Goal: Task Accomplishment & Management: Manage account settings

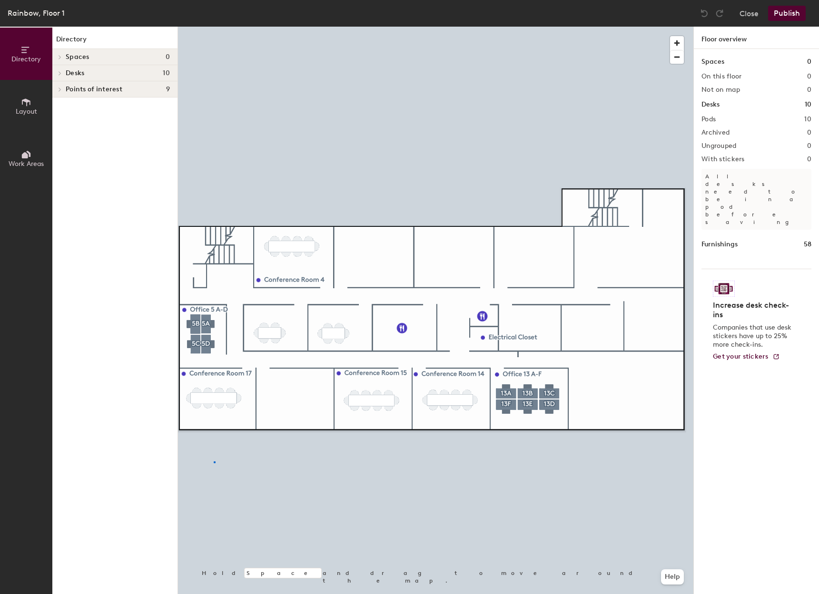
click at [214, 27] on div at bounding box center [435, 27] width 515 height 0
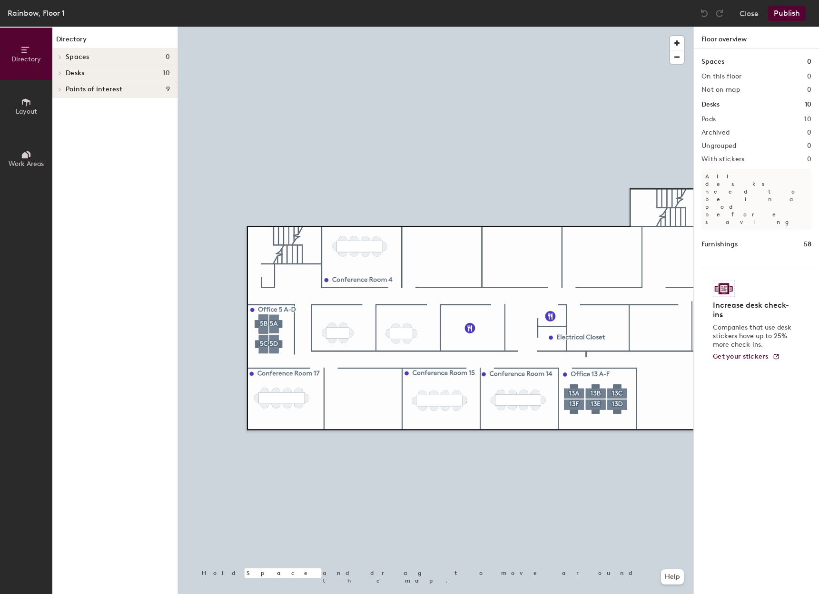
click at [26, 108] on span "Layout" at bounding box center [26, 112] width 21 height 8
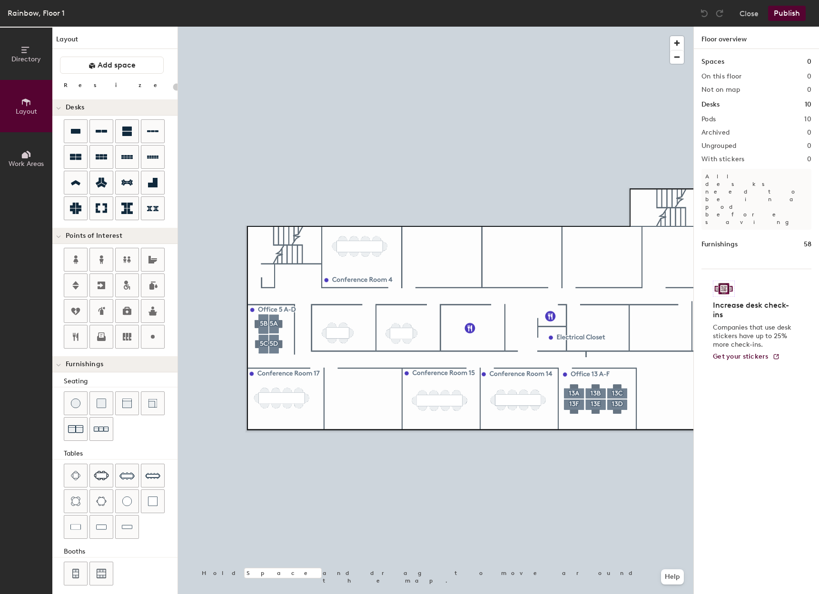
click at [795, 15] on button "Publish" at bounding box center [787, 13] width 38 height 15
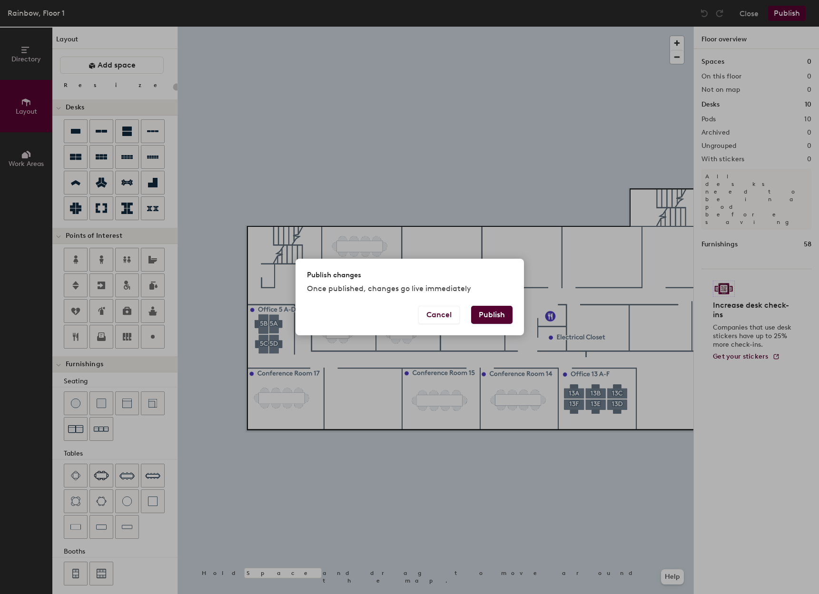
click at [501, 318] on button "Publish" at bounding box center [491, 315] width 41 height 18
type input "20"
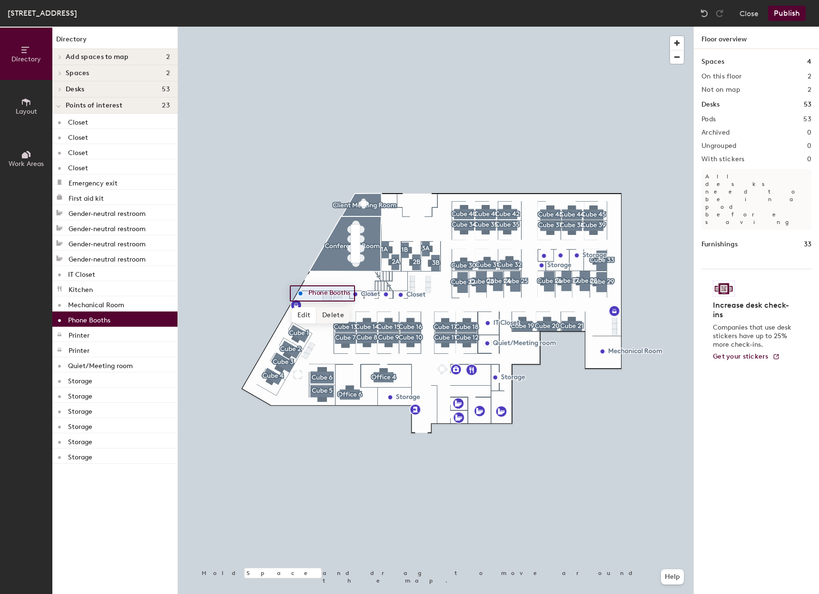
click at [331, 315] on span "Delete" at bounding box center [332, 315] width 33 height 16
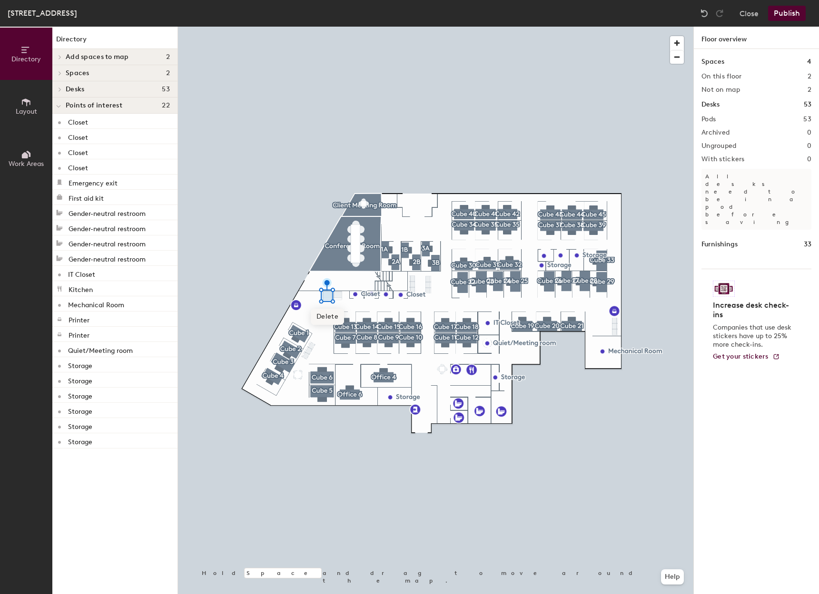
click at [330, 316] on span "Delete" at bounding box center [327, 317] width 33 height 16
click at [338, 319] on span "Delete" at bounding box center [338, 316] width 33 height 16
click at [115, 69] on h4 "Spaces 2" at bounding box center [118, 73] width 104 height 8
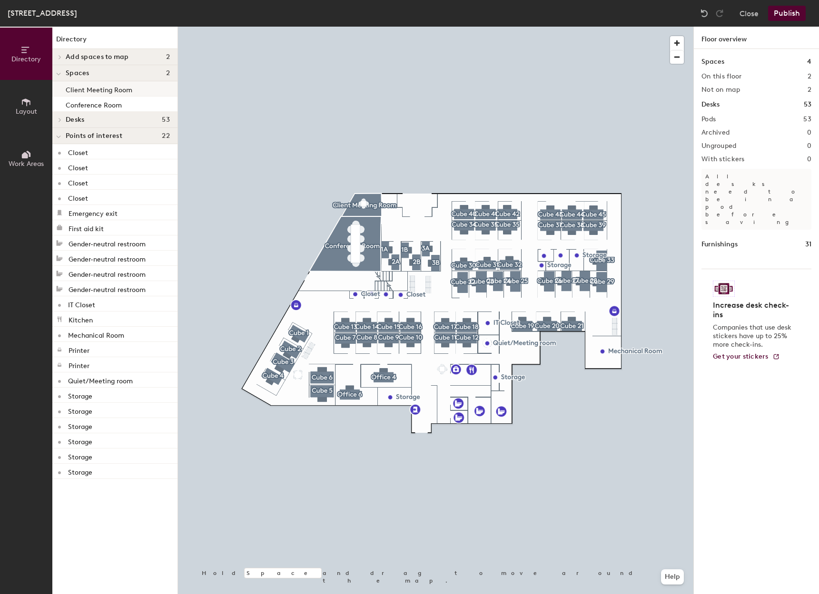
click at [110, 89] on p "Client Meeting Room" at bounding box center [99, 88] width 67 height 11
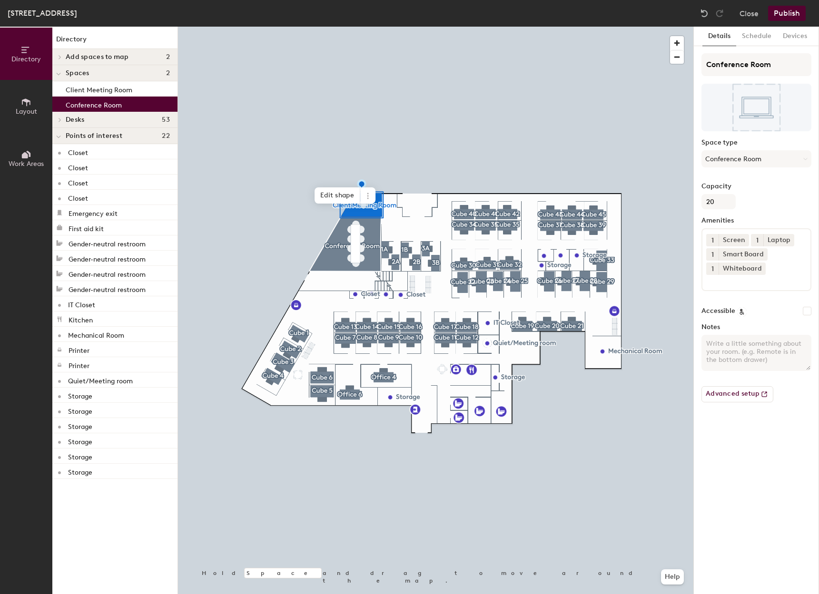
click at [112, 107] on p "Conference Room" at bounding box center [94, 103] width 56 height 11
click at [98, 55] on span "Add spaces to map" at bounding box center [97, 57] width 63 height 8
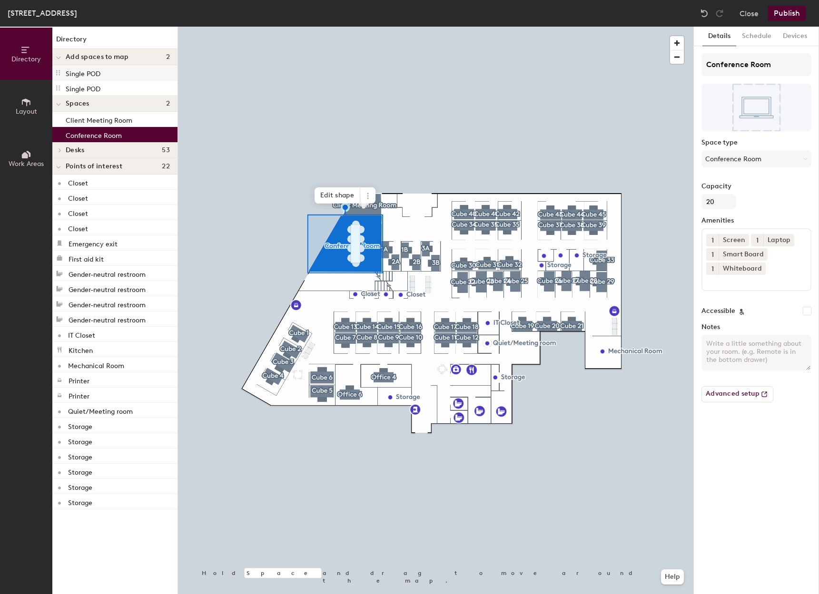
click at [106, 72] on div "Single POD" at bounding box center [114, 72] width 125 height 15
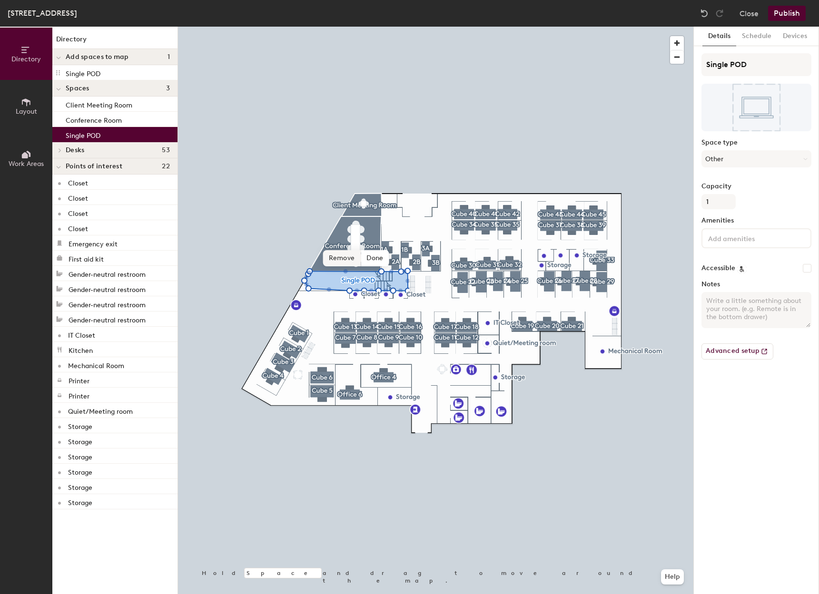
click at [347, 257] on span "Remove" at bounding box center [342, 258] width 38 height 16
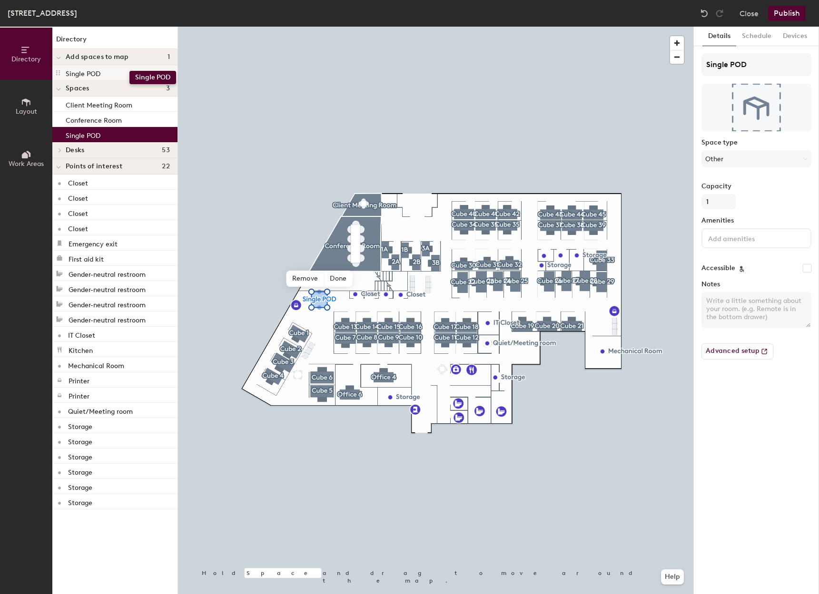
drag, startPoint x: 93, startPoint y: 69, endPoint x: 129, endPoint y: 71, distance: 36.2
click at [129, 71] on div "Single POD" at bounding box center [114, 72] width 125 height 15
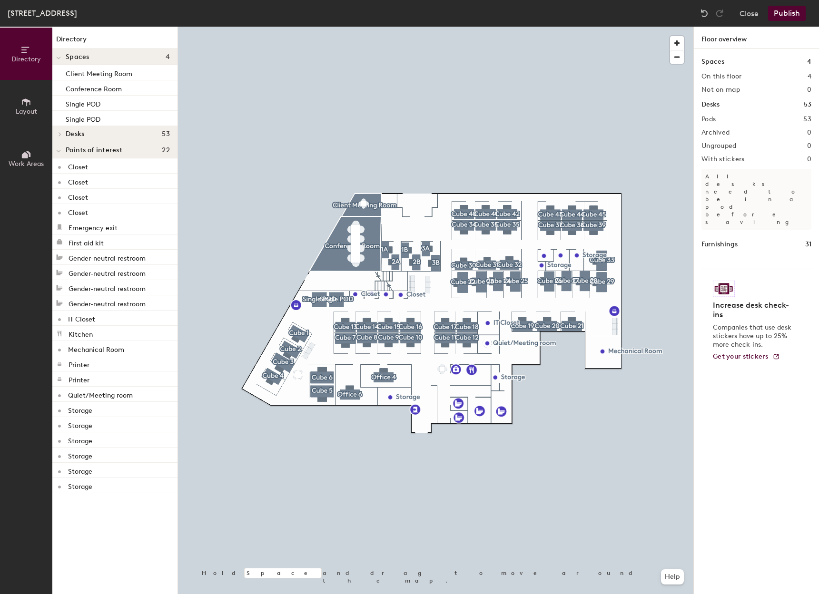
click at [781, 14] on button "Publish" at bounding box center [787, 13] width 38 height 15
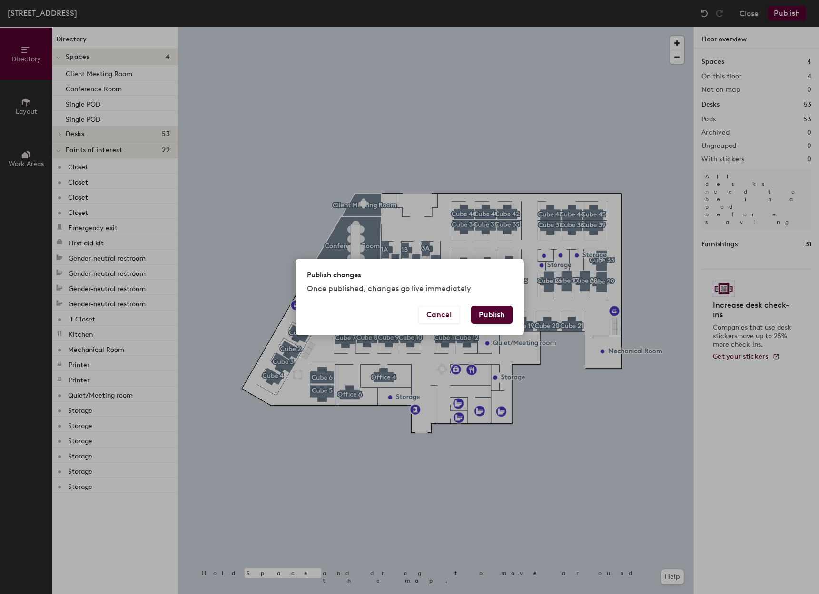
click at [490, 313] on button "Publish" at bounding box center [491, 315] width 41 height 18
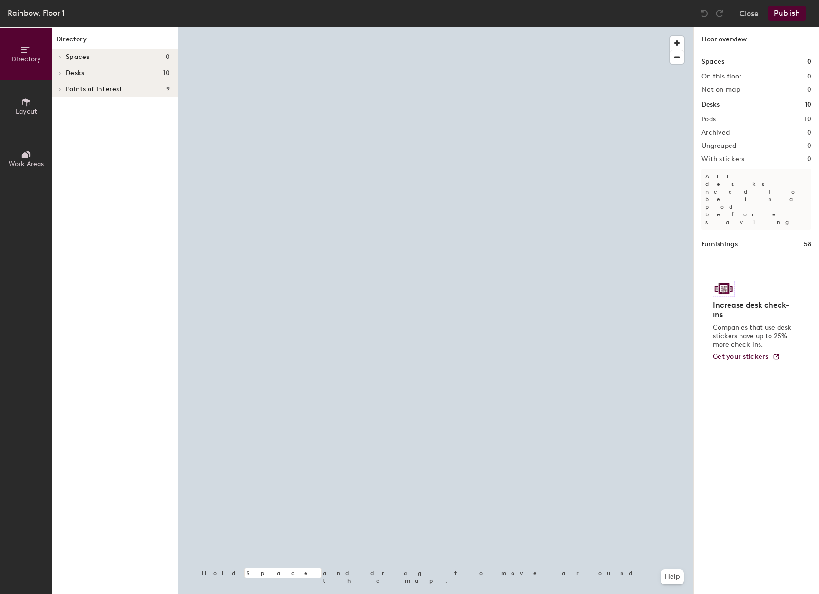
click at [115, 59] on h4 "Spaces 0" at bounding box center [118, 57] width 104 height 8
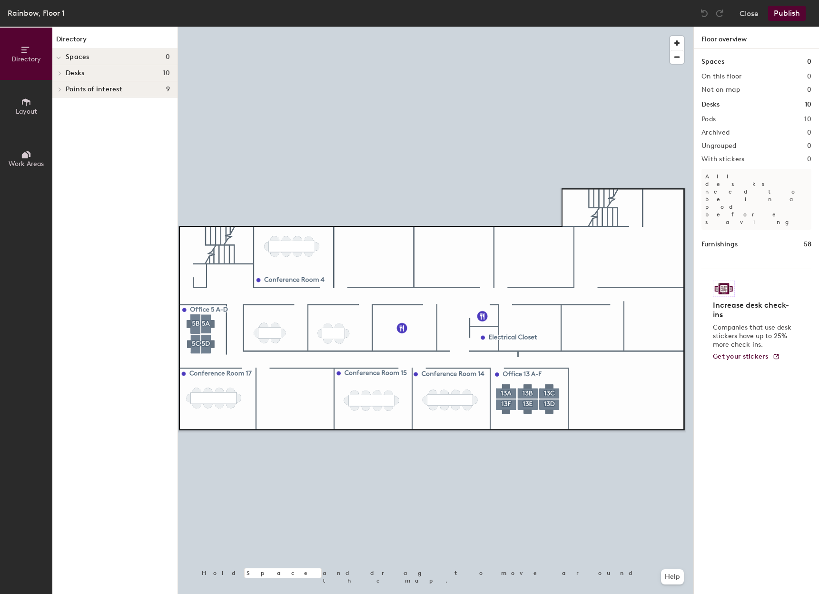
click at [783, 15] on button "Publish" at bounding box center [787, 13] width 38 height 15
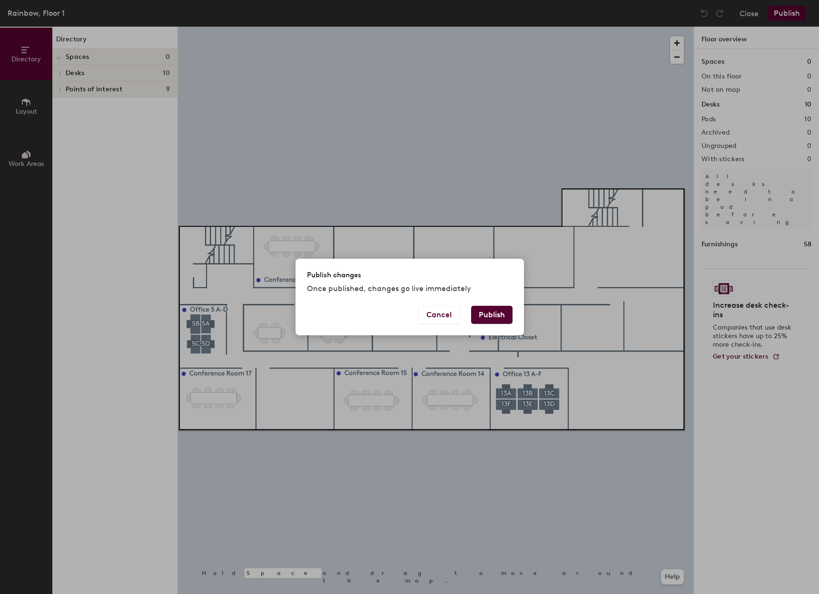
click at [495, 314] on button "Publish" at bounding box center [491, 315] width 41 height 18
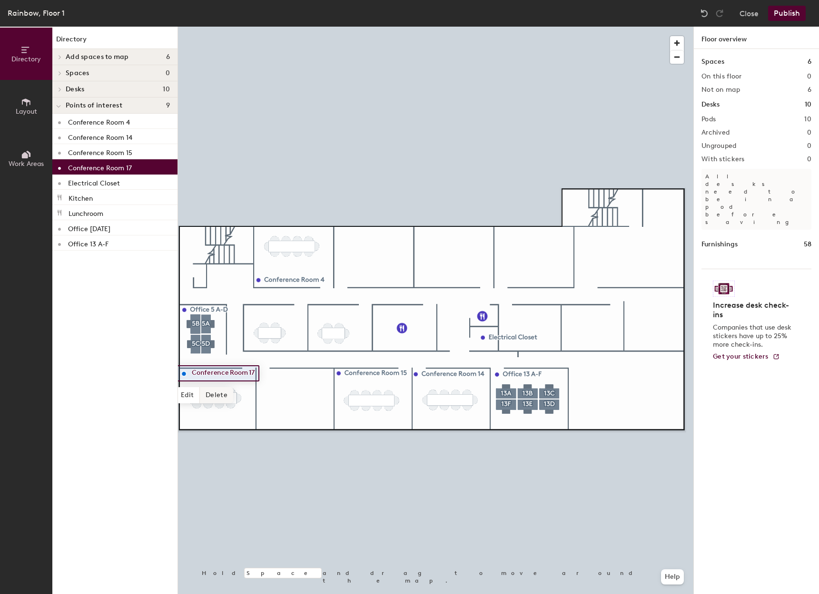
click at [217, 394] on span "Delete" at bounding box center [216, 395] width 33 height 16
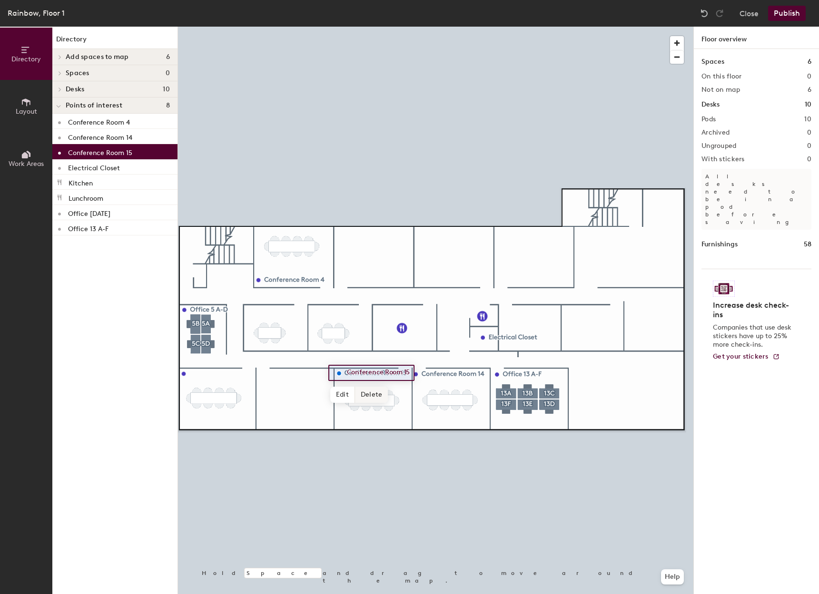
click at [367, 396] on span "Delete" at bounding box center [371, 395] width 33 height 16
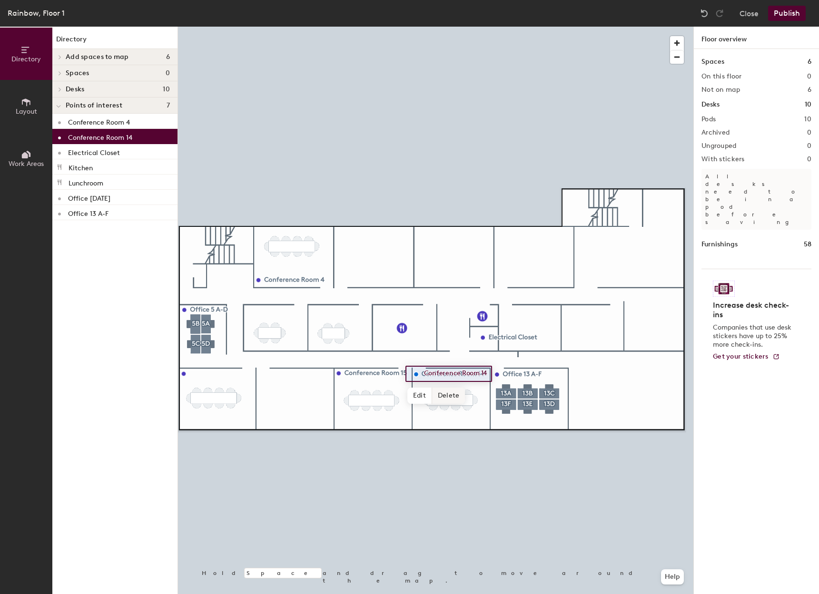
click at [439, 396] on span "Delete" at bounding box center [448, 396] width 33 height 16
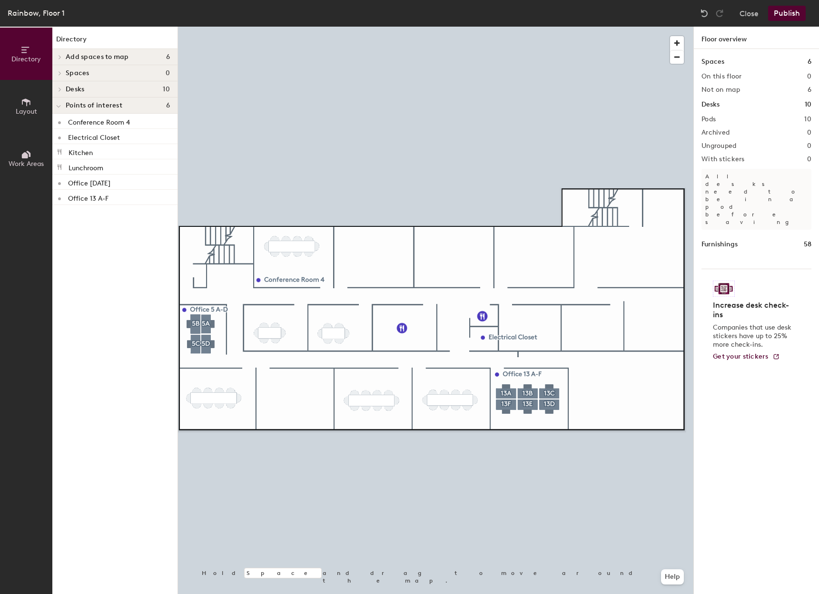
click at [293, 27] on div at bounding box center [435, 27] width 515 height 0
click at [289, 296] on span "Delete" at bounding box center [291, 302] width 33 height 16
click at [83, 70] on span "Spaces" at bounding box center [78, 73] width 24 height 8
click at [78, 73] on span "Spaces" at bounding box center [78, 73] width 24 height 8
click at [33, 104] on button "Layout" at bounding box center [26, 106] width 52 height 52
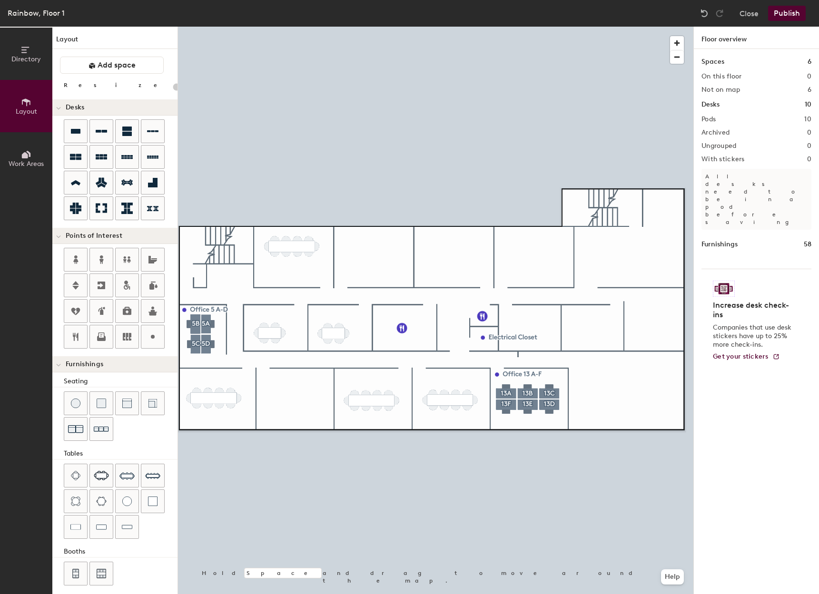
click at [23, 155] on icon at bounding box center [25, 155] width 6 height 6
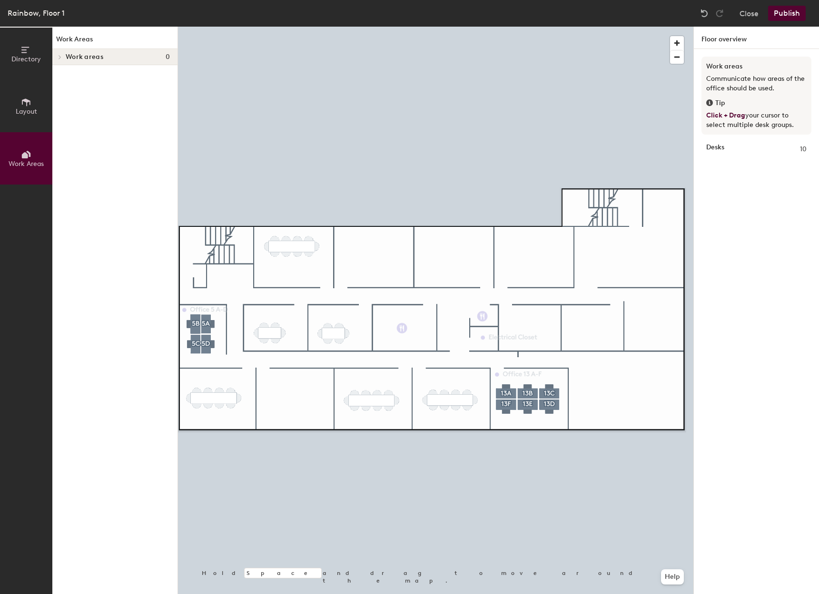
click at [96, 56] on span "Work areas" at bounding box center [85, 57] width 38 height 8
click at [25, 51] on icon at bounding box center [26, 50] width 10 height 10
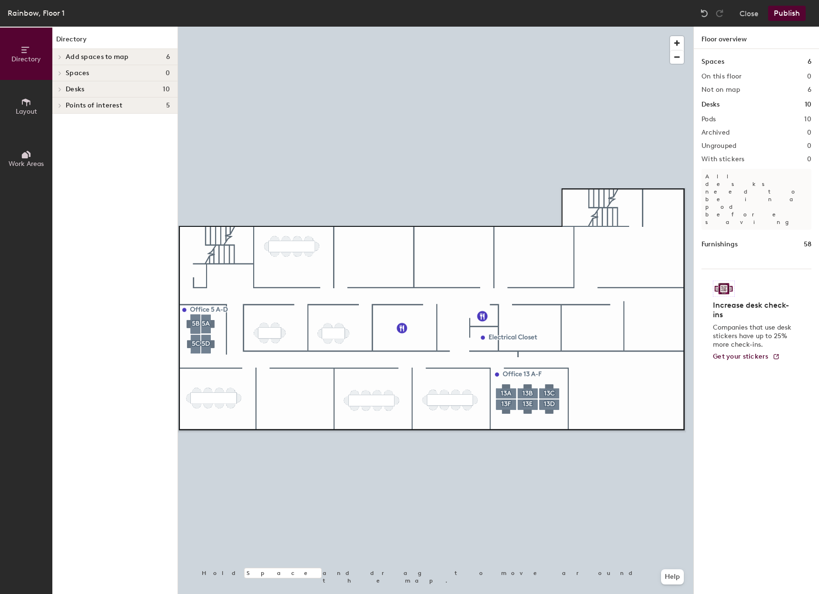
click at [76, 70] on span "Spaces" at bounding box center [78, 73] width 24 height 8
click at [85, 75] on span "Spaces" at bounding box center [78, 73] width 24 height 8
click at [85, 87] on h4 "Desks 10" at bounding box center [118, 90] width 104 height 8
click at [87, 76] on span "Spaces" at bounding box center [78, 73] width 24 height 8
click at [96, 69] on div "Spaces 0" at bounding box center [114, 73] width 125 height 16
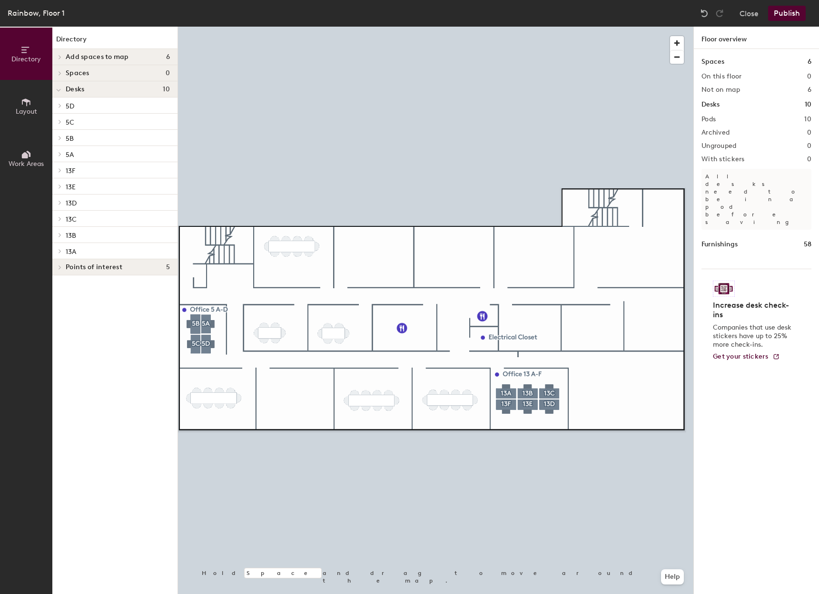
click at [98, 56] on span "Add spaces to map" at bounding box center [97, 57] width 63 height 8
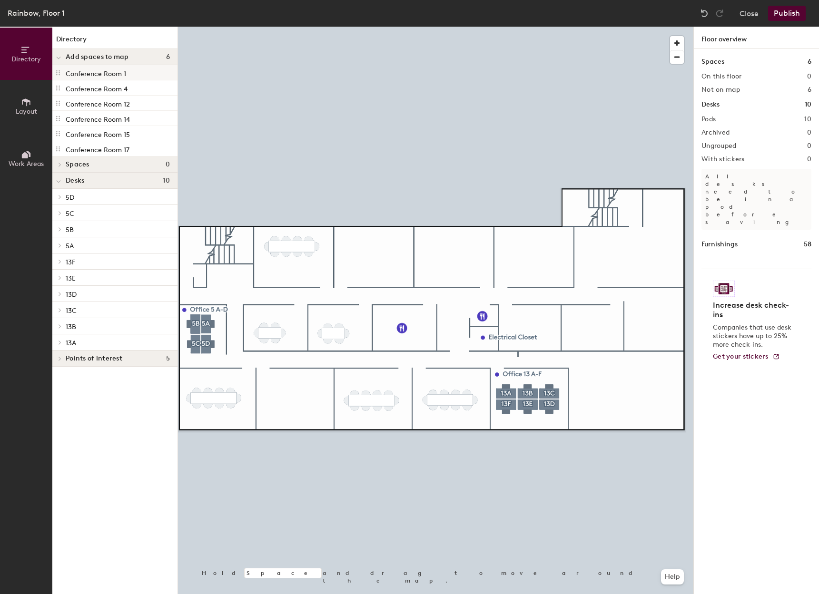
click at [111, 73] on p "Conference Room 1" at bounding box center [96, 72] width 60 height 11
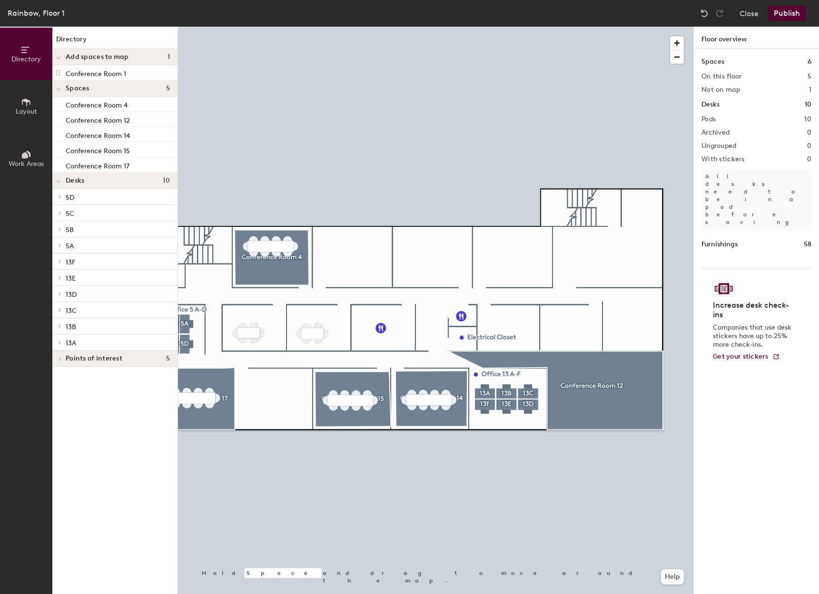
click at [786, 15] on button "Publish" at bounding box center [787, 13] width 38 height 15
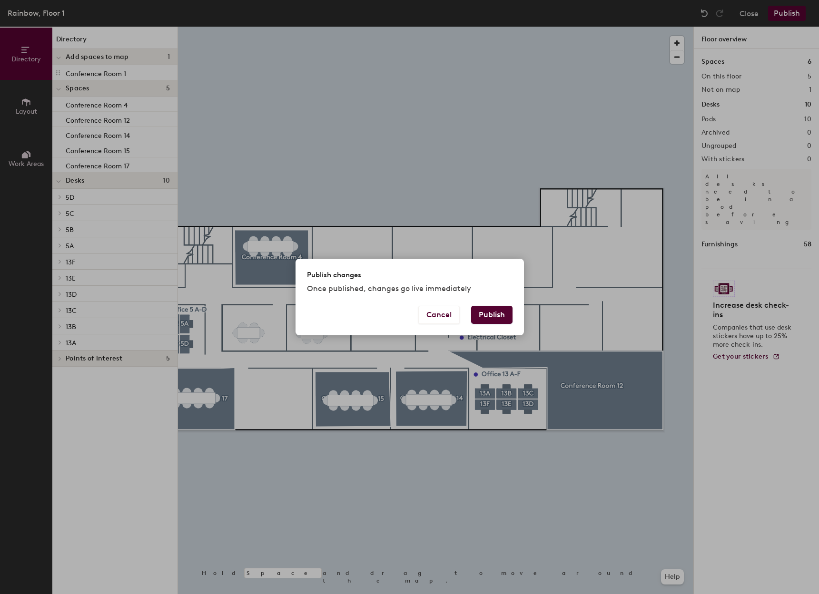
click at [492, 312] on button "Publish" at bounding box center [491, 315] width 41 height 18
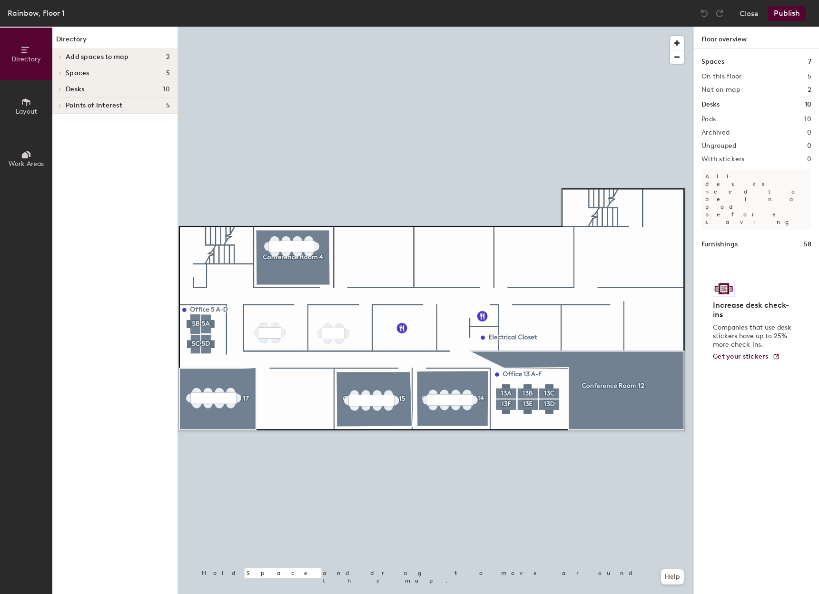
click at [724, 62] on div "Spaces 7" at bounding box center [756, 62] width 110 height 10
click at [117, 59] on span "Add spaces to map" at bounding box center [97, 57] width 63 height 8
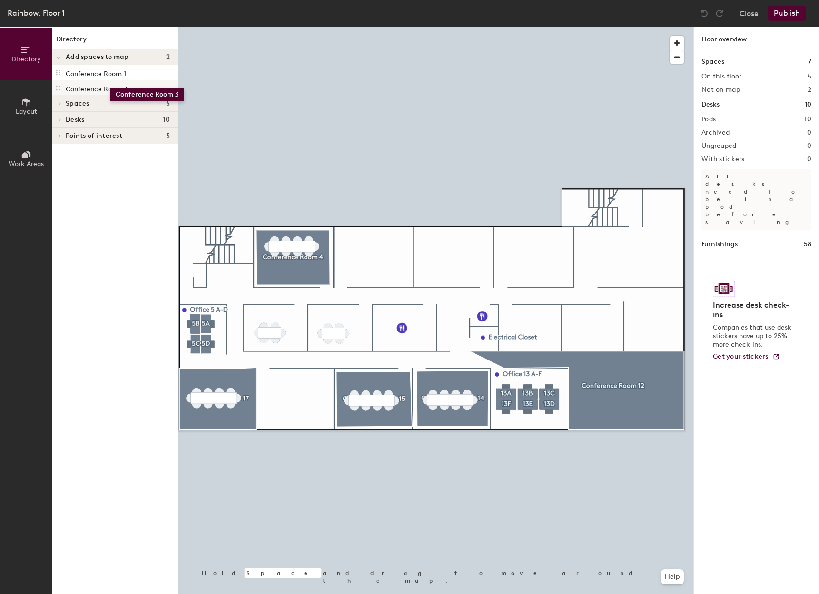
drag, startPoint x: 116, startPoint y: 87, endPoint x: 110, endPoint y: 88, distance: 5.9
click at [110, 88] on p "Conference Room 3" at bounding box center [97, 87] width 62 height 11
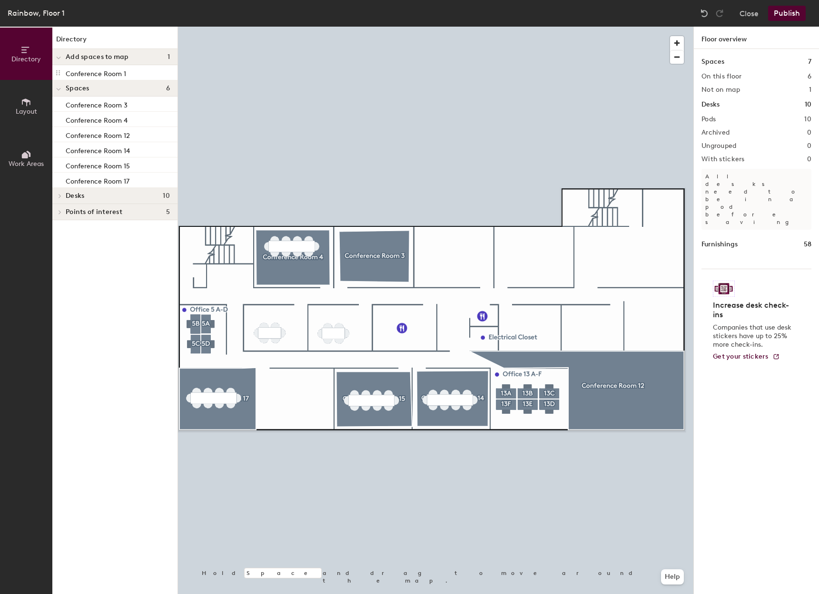
click at [92, 197] on h4 "Desks 10" at bounding box center [118, 196] width 104 height 8
click at [88, 373] on span "Points of interest" at bounding box center [94, 374] width 57 height 8
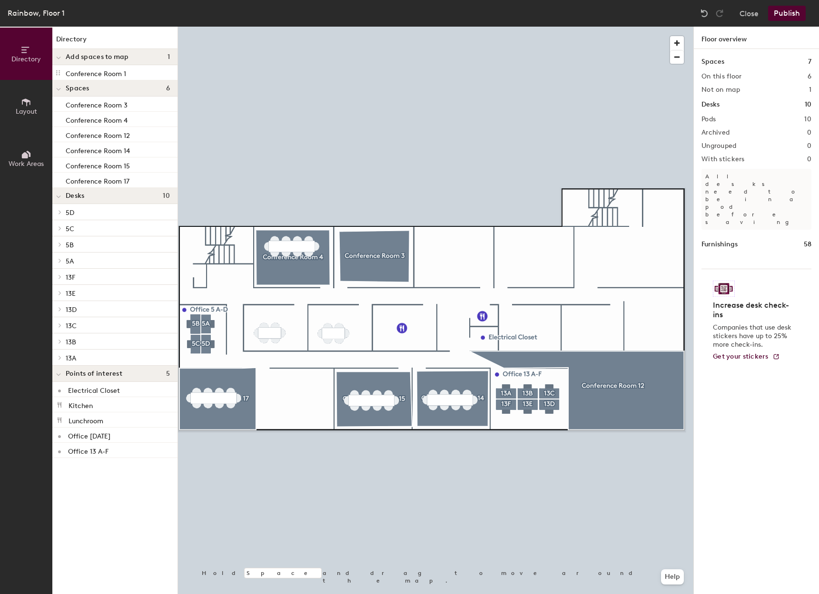
click at [82, 489] on div "Directory Add spaces to map 1 Conference Room 1 Spaces 6 Conference Room 3 Conf…" at bounding box center [114, 311] width 125 height 568
click at [24, 119] on button "Layout" at bounding box center [26, 106] width 52 height 52
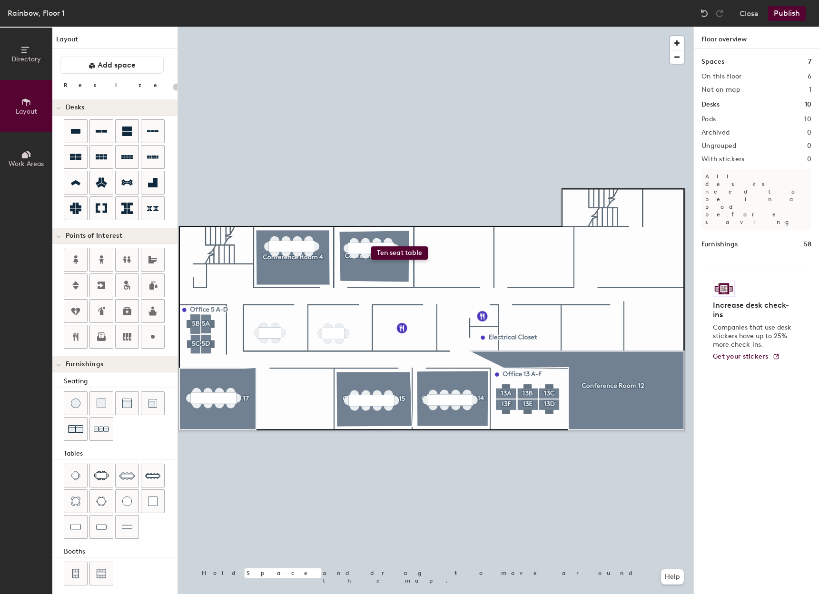
click at [371, 246] on div "Directory Layout Work Areas Layout Add space Resize Desks Points of Interest Fu…" at bounding box center [409, 311] width 819 height 568
drag, startPoint x: 154, startPoint y: 477, endPoint x: 125, endPoint y: 553, distance: 81.3
click at [125, 553] on div "Seating Tables Booths" at bounding box center [114, 481] width 125 height 211
click at [96, 335] on icon at bounding box center [101, 336] width 11 height 11
click at [100, 338] on icon at bounding box center [101, 336] width 6 height 6
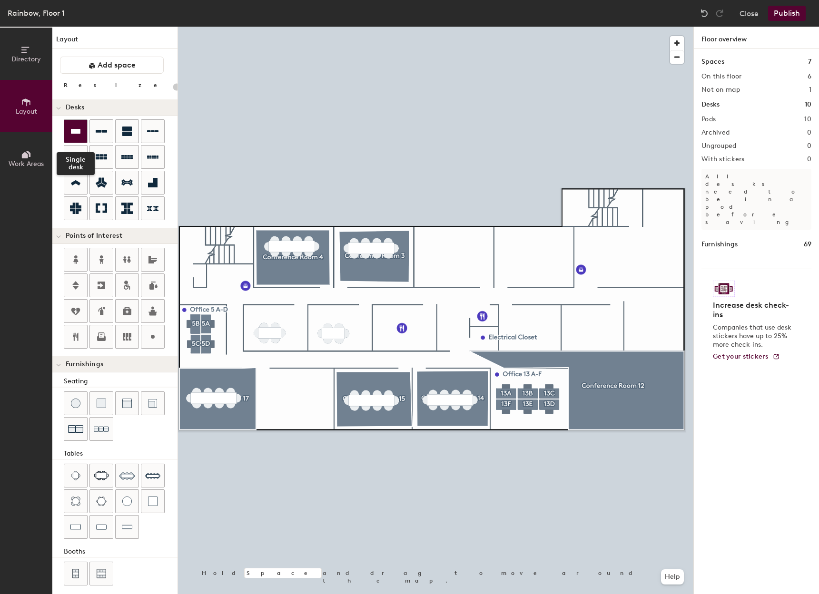
click at [80, 134] on icon at bounding box center [75, 131] width 11 height 11
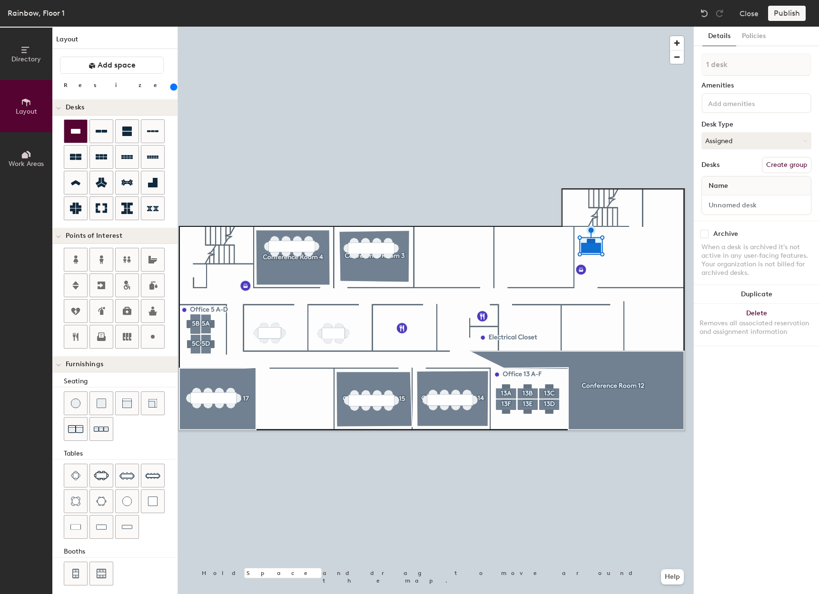
click at [73, 128] on icon at bounding box center [75, 131] width 11 height 11
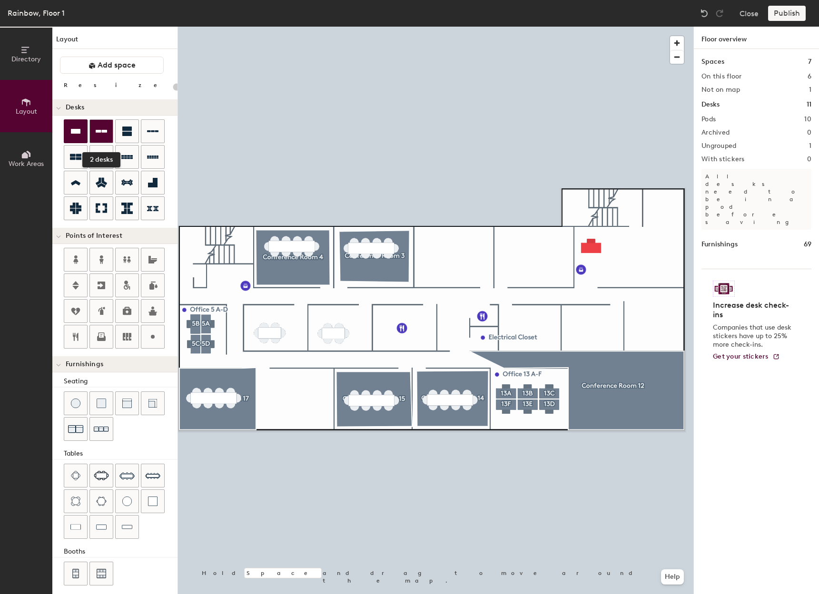
click at [96, 126] on icon at bounding box center [101, 131] width 11 height 11
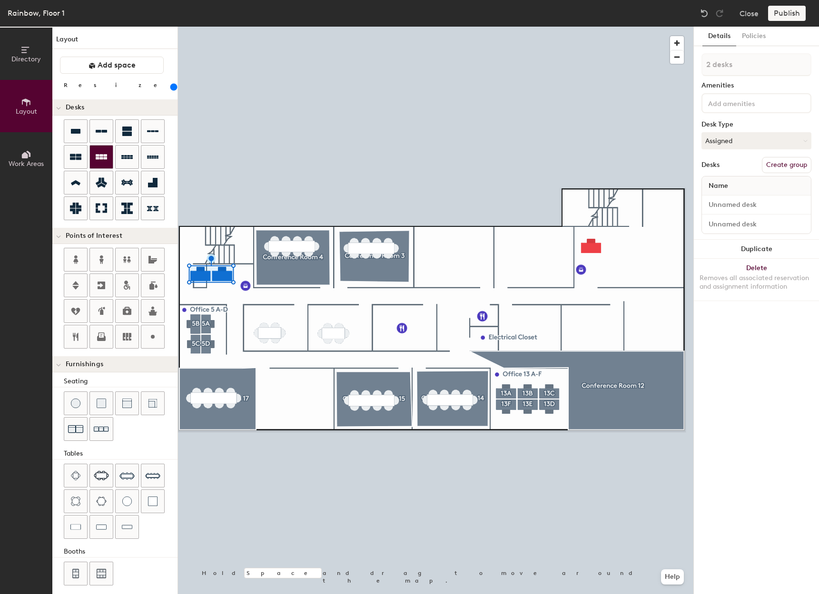
click at [105, 156] on icon at bounding box center [101, 156] width 11 height 5
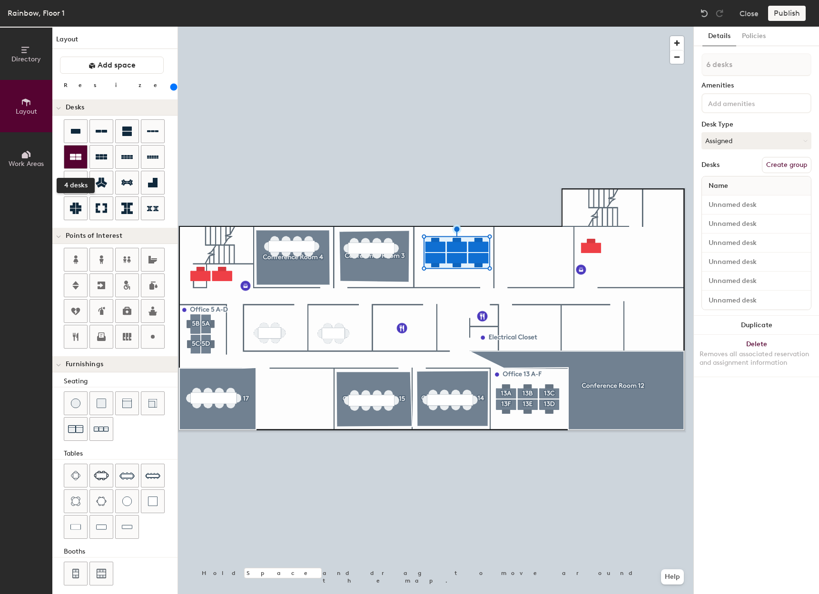
click at [79, 152] on icon at bounding box center [75, 156] width 11 height 11
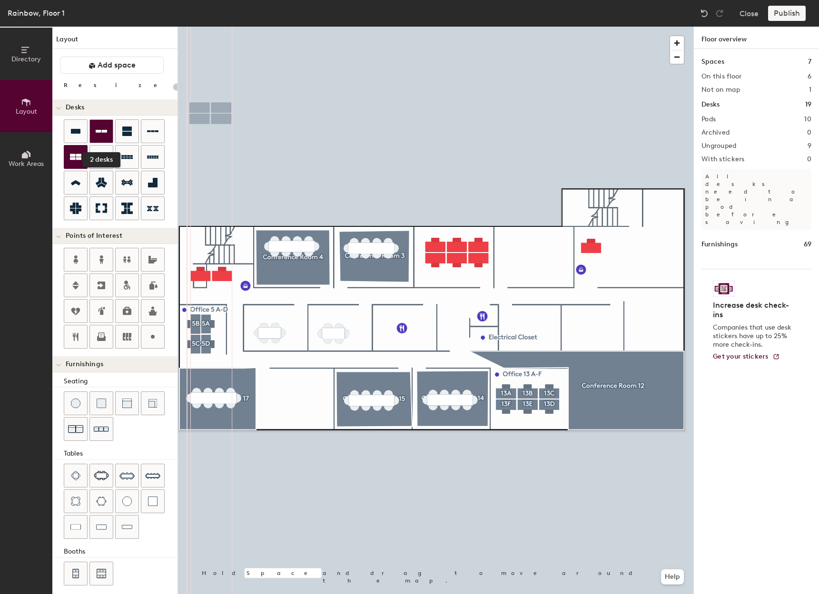
click at [99, 124] on div at bounding box center [101, 131] width 23 height 23
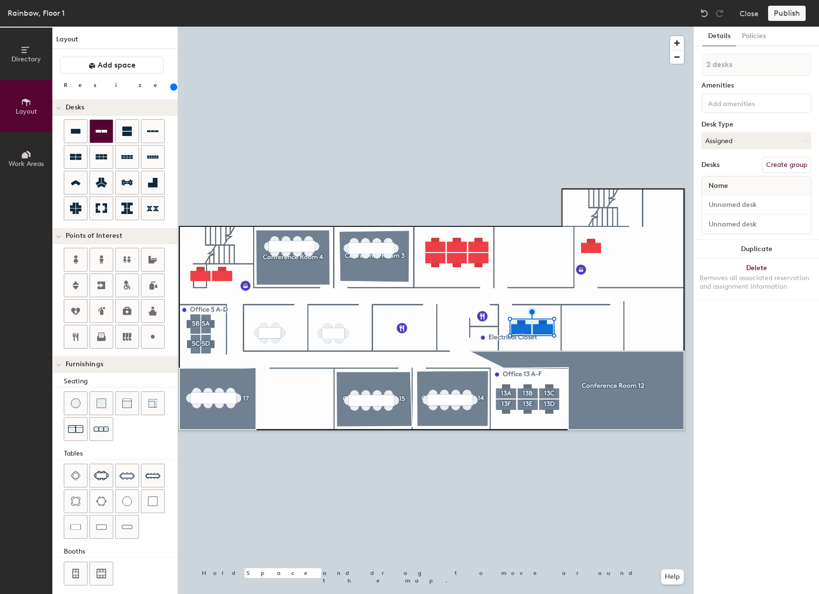
click at [106, 127] on icon at bounding box center [101, 131] width 11 height 11
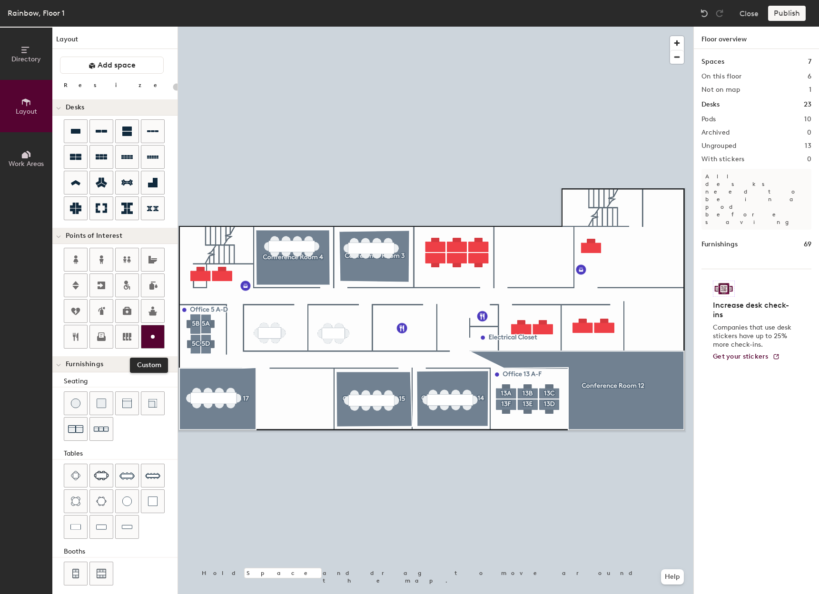
click at [149, 336] on icon at bounding box center [152, 336] width 11 height 11
type input "20"
type input "Wellness Room"
click at [631, 27] on div at bounding box center [435, 27] width 515 height 0
click at [224, 27] on div at bounding box center [435, 27] width 515 height 0
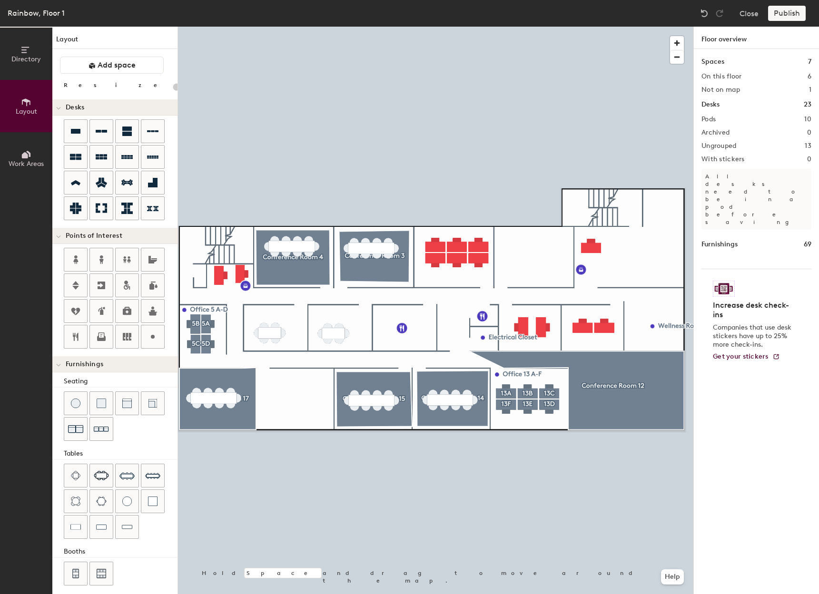
click at [580, 27] on div at bounding box center [435, 27] width 515 height 0
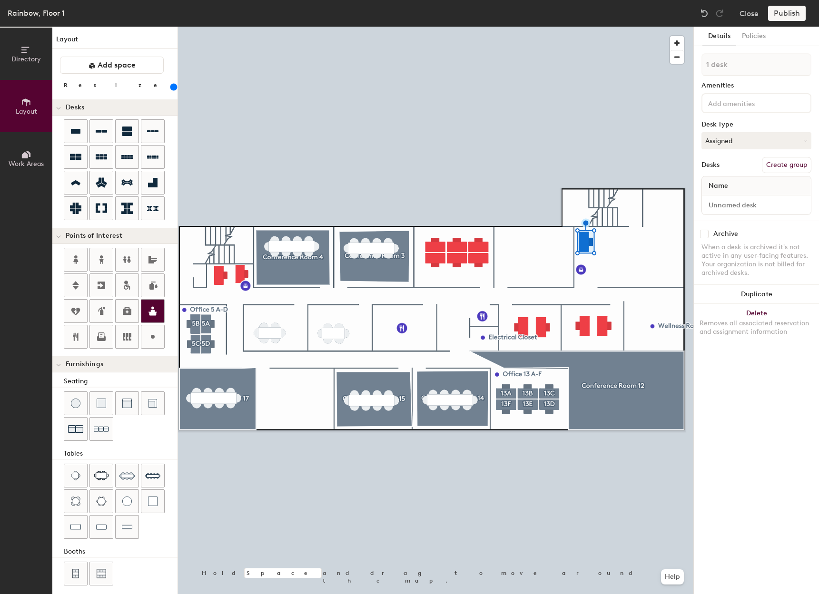
click at [147, 307] on div at bounding box center [152, 311] width 23 height 23
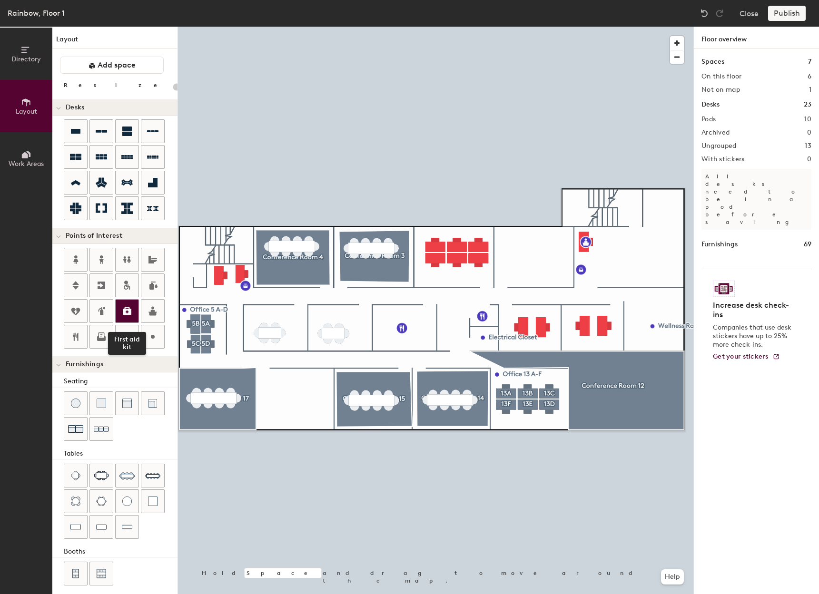
click at [130, 316] on icon at bounding box center [126, 310] width 11 height 11
click at [538, 27] on div at bounding box center [435, 27] width 515 height 0
type input "20"
click at [314, 466] on div "Directory Layout Work Areas Layout Add space Resize Desks Points of Interest Fu…" at bounding box center [409, 311] width 819 height 568
click at [655, 298] on div "Directory Layout Work Areas Layout Add space Resize Desks Points of Interest Fu…" at bounding box center [409, 311] width 819 height 568
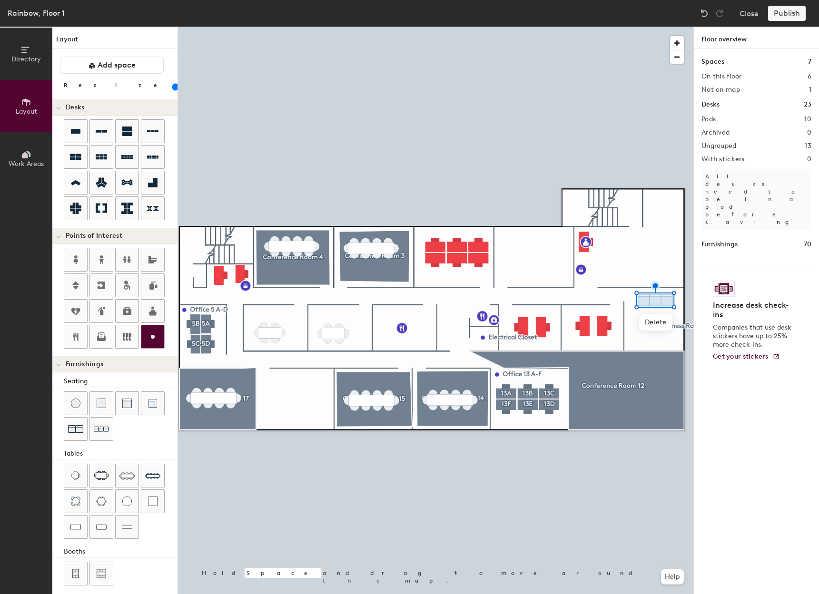
click at [148, 334] on icon at bounding box center [152, 336] width 11 height 11
type input "20"
type input "Elevator"
click at [680, 234] on span "Done" at bounding box center [679, 229] width 28 height 16
click at [686, 229] on span "Delete" at bounding box center [694, 229] width 33 height 16
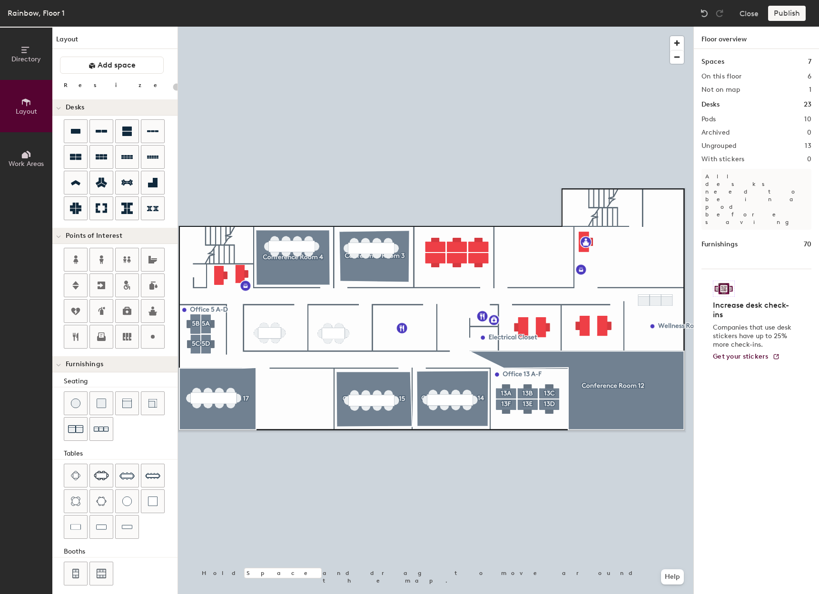
click at [662, 208] on div "Directory Layout Work Areas Layout Add space Resize Desks Points of Interest Fu…" at bounding box center [409, 311] width 819 height 568
click at [634, 222] on div "Directory Layout Work Areas Layout Add space Resize Desks Points of Interest Fu…" at bounding box center [409, 311] width 819 height 568
click at [187, 289] on div "Directory Layout Work Areas Layout Add space Resize Desks Points of Interest Fu…" at bounding box center [409, 311] width 819 height 568
click at [650, 338] on div "Directory Layout Work Areas Layout Add space Resize Desks Points of Interest Fu…" at bounding box center [409, 311] width 819 height 568
type input "220"
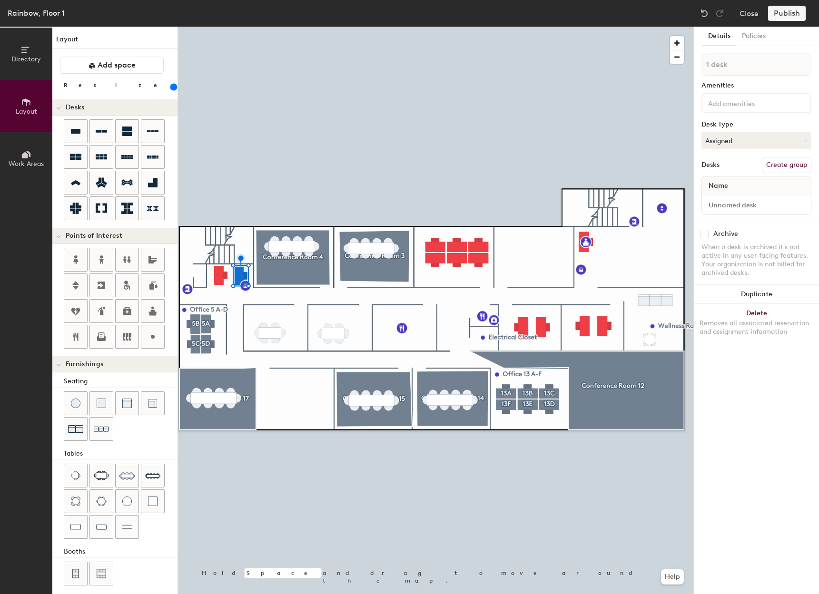
click at [217, 27] on div at bounding box center [435, 27] width 515 height 0
click at [750, 203] on input at bounding box center [756, 204] width 105 height 13
type input "311 - Cube 1"
click at [789, 176] on div "1 desk Amenities Desk Type Assigned Desks Create group Name 311 - Cube 1" at bounding box center [756, 136] width 110 height 167
click at [774, 160] on button "Create group" at bounding box center [786, 165] width 49 height 16
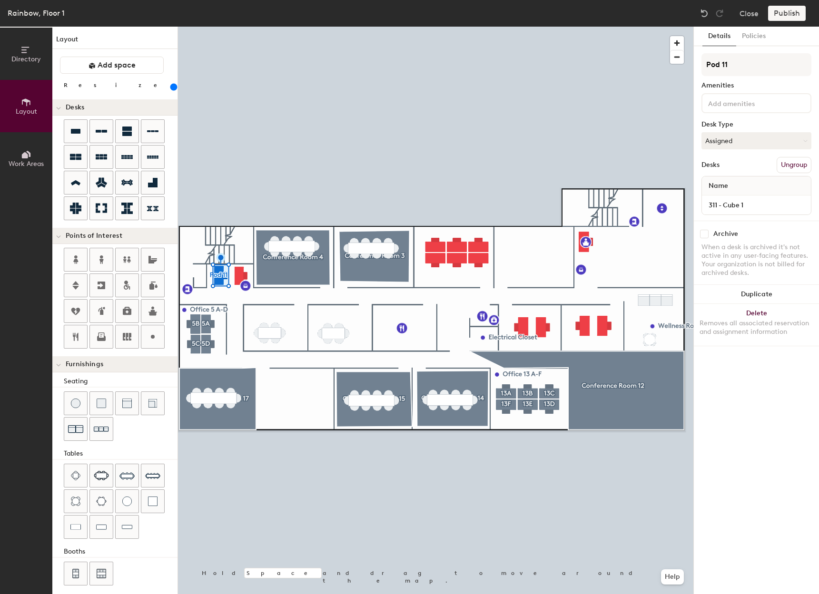
drag, startPoint x: 729, startPoint y: 63, endPoint x: 697, endPoint y: 68, distance: 33.1
click at [697, 68] on div "Details Policies Pod 11 Amenities Desk Type Assigned Desks Ungroup Name 311 - C…" at bounding box center [756, 311] width 125 height 568
type input "Cube 1"
click at [763, 375] on div "Details Policies Cube 1 Amenities Desk Type Assigned Desks Ungroup Name 311 - C…" at bounding box center [756, 311] width 125 height 568
click at [236, 27] on div at bounding box center [435, 27] width 515 height 0
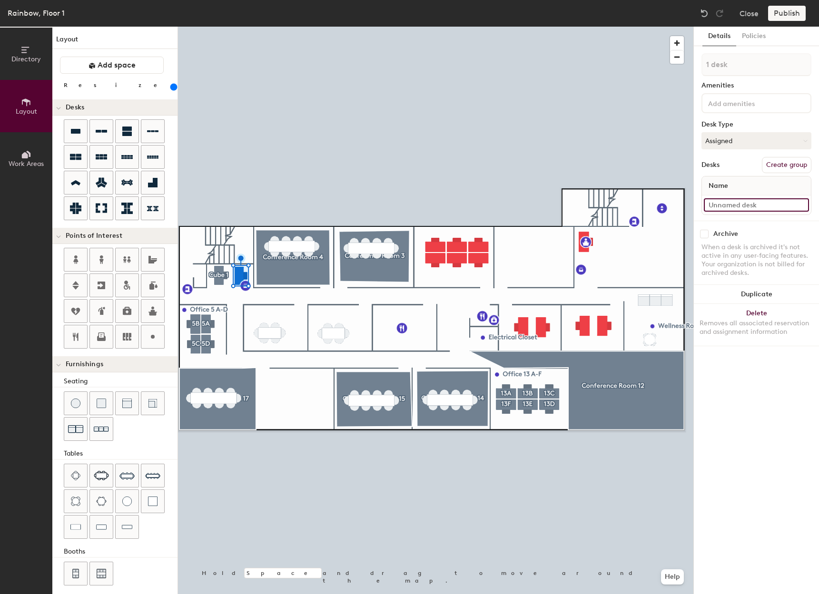
click at [731, 202] on input at bounding box center [756, 204] width 105 height 13
click at [719, 200] on input "311 - Cube 1" at bounding box center [756, 204] width 105 height 13
click at [721, 204] on input "311 - Cube 1" at bounding box center [756, 204] width 105 height 13
drag, startPoint x: 719, startPoint y: 205, endPoint x: 701, endPoint y: 209, distance: 18.1
click at [702, 209] on div "311 - Cube 1" at bounding box center [756, 205] width 109 height 19
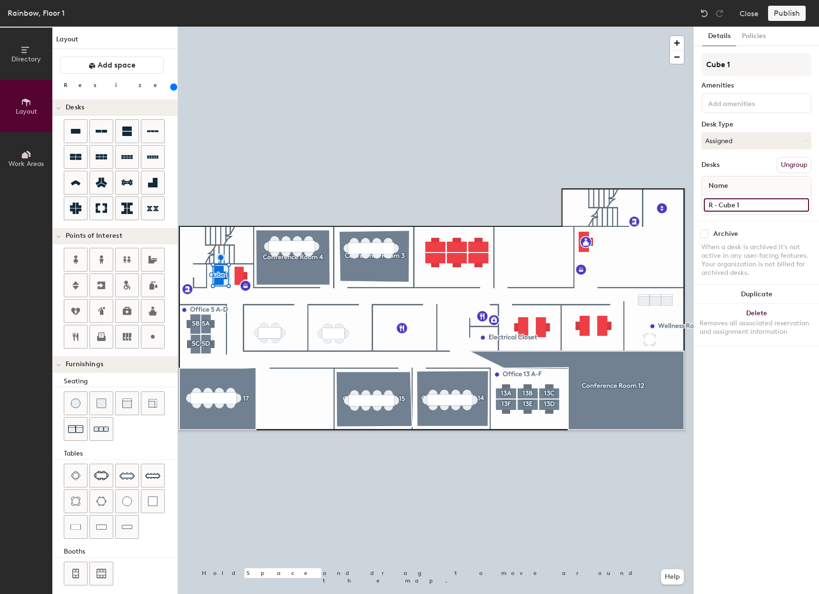
type input "R - Cube 1"
click at [773, 380] on div "Details Policies Cube 1 Amenities Desk Type Assigned Desks Ungroup Name R - Cub…" at bounding box center [756, 311] width 125 height 568
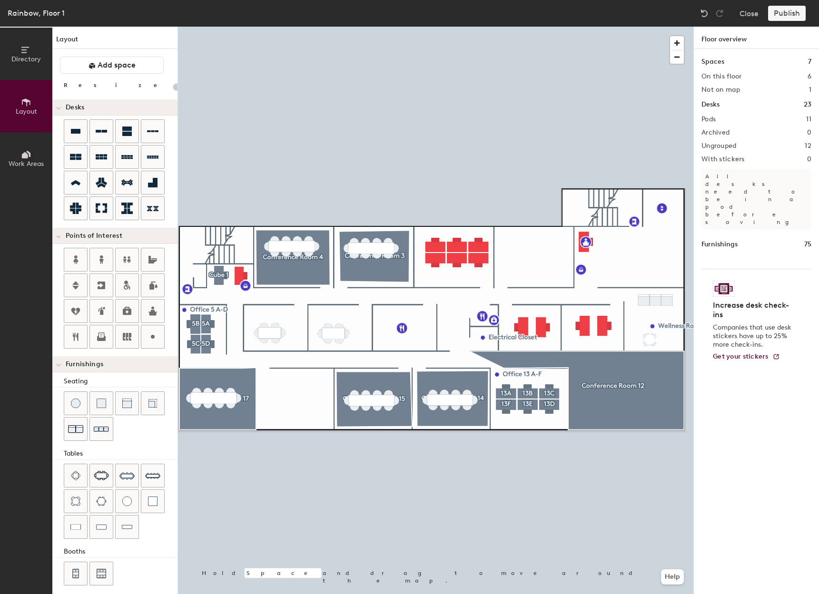
type input "220"
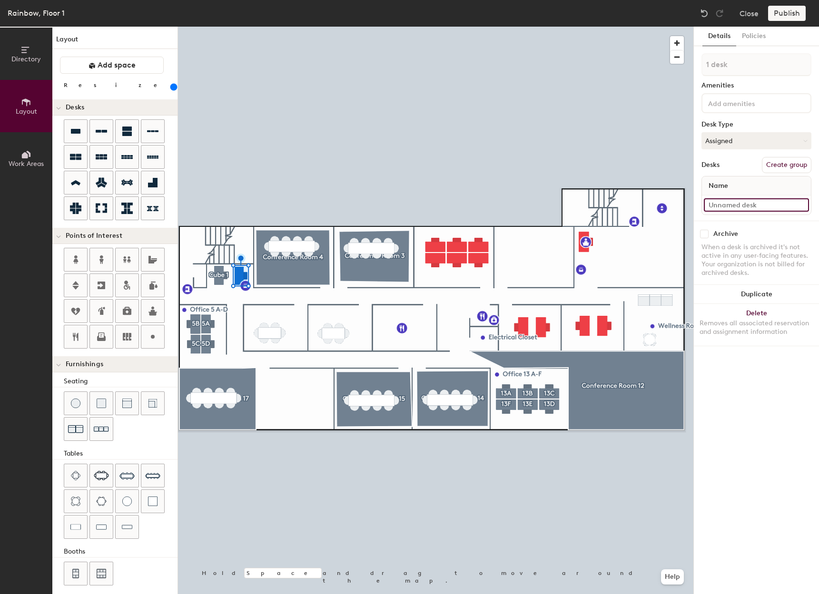
click at [730, 204] on input at bounding box center [756, 204] width 105 height 13
type input "R - Cube 2"
click at [787, 166] on button "Create group" at bounding box center [786, 165] width 49 height 16
drag, startPoint x: 746, startPoint y: 67, endPoint x: 705, endPoint y: 69, distance: 41.4
click at [705, 69] on input "Pod 12" at bounding box center [756, 64] width 110 height 23
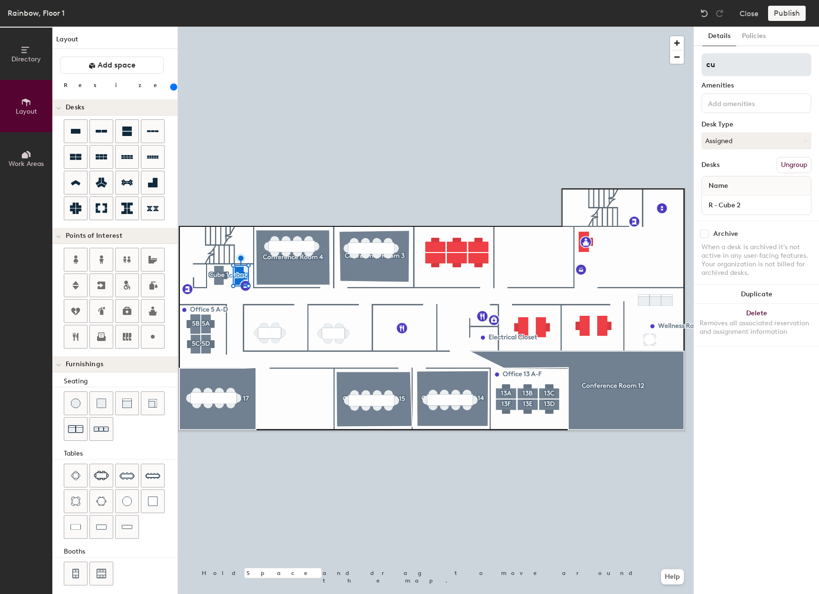
type input "c"
type input "Cube 2"
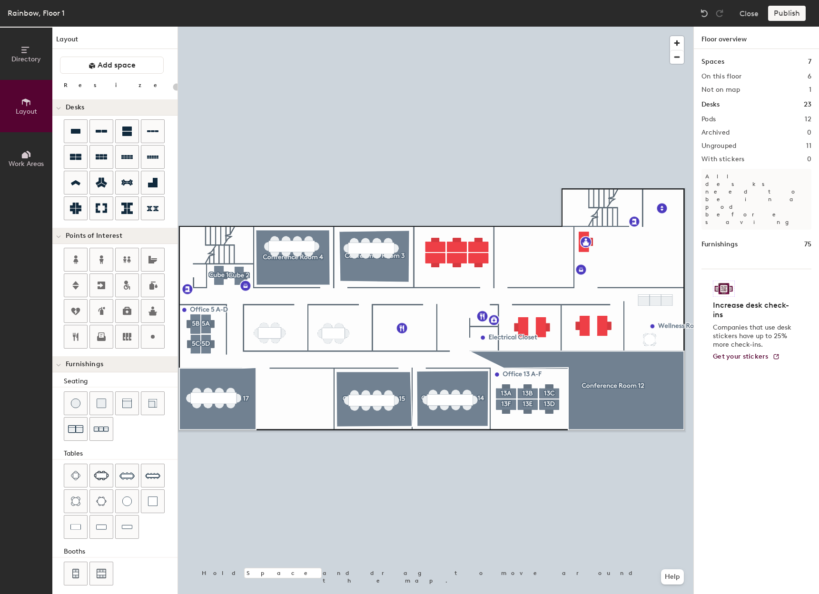
click at [435, 27] on div at bounding box center [435, 27] width 515 height 0
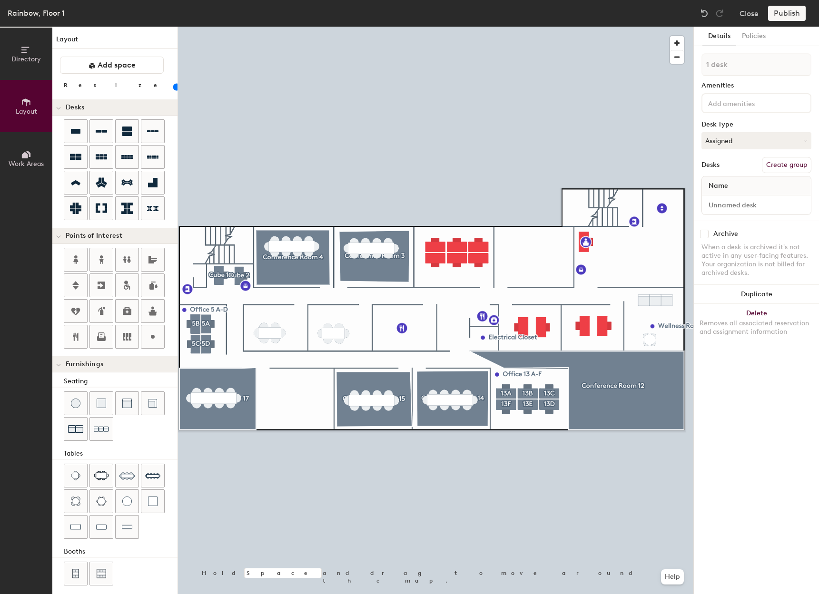
type input "240"
click at [754, 207] on input at bounding box center [756, 204] width 105 height 13
type input "R - Shared 2E"
click at [779, 167] on button "Create group" at bounding box center [786, 165] width 49 height 16
click at [668, 69] on div "Directory Layout Work Areas Layout Add space Resize Desks Points of Interest Fu…" at bounding box center [409, 311] width 819 height 568
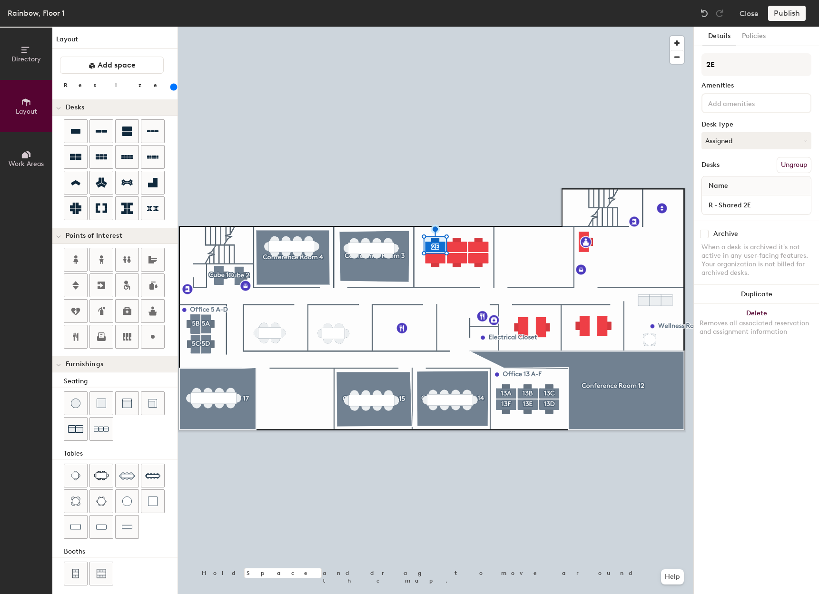
type input "2E"
click at [739, 204] on input at bounding box center [756, 204] width 105 height 13
type input "R - Shared 2C"
click at [785, 166] on button "Create group" at bounding box center [786, 165] width 49 height 16
click at [658, 60] on div "Directory Layout Work Areas Layout Add space Resize Desks Points of Interest Fu…" at bounding box center [409, 311] width 819 height 568
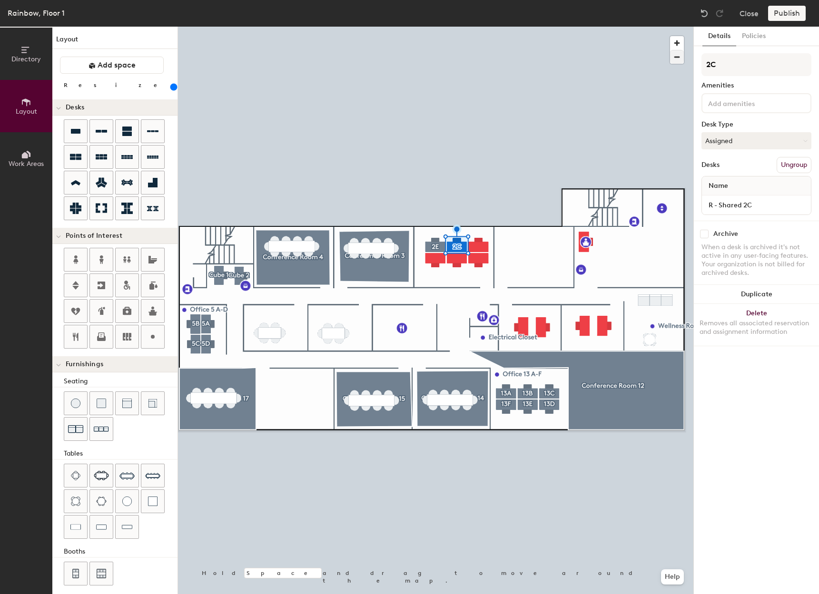
type input "2C"
click at [479, 27] on div at bounding box center [435, 27] width 515 height 0
click at [787, 163] on button "Create group" at bounding box center [786, 165] width 49 height 16
click at [759, 207] on input "Desk 1" at bounding box center [756, 204] width 105 height 13
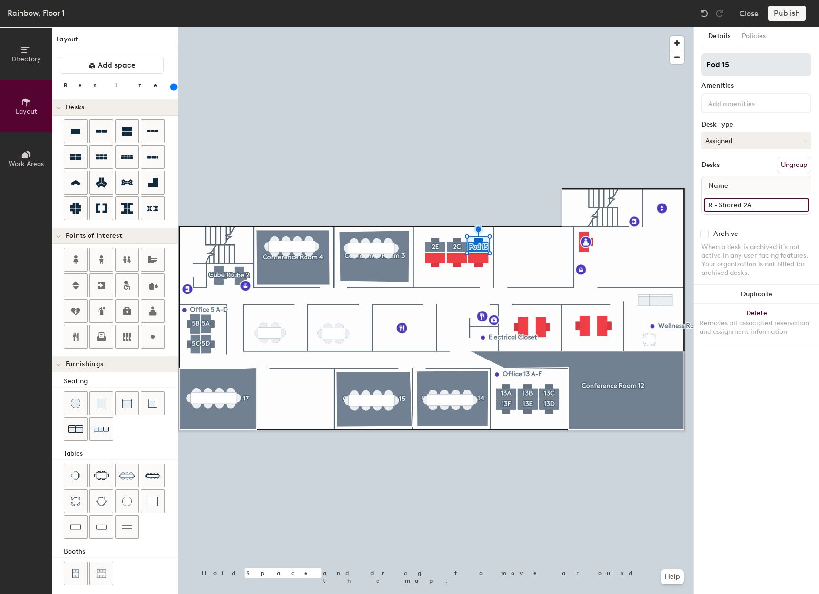
type input "R - Shared 2A"
click at [754, 60] on input "Pod 15" at bounding box center [756, 64] width 110 height 23
type input "P"
type input "2A"
click at [743, 206] on input at bounding box center [756, 204] width 105 height 13
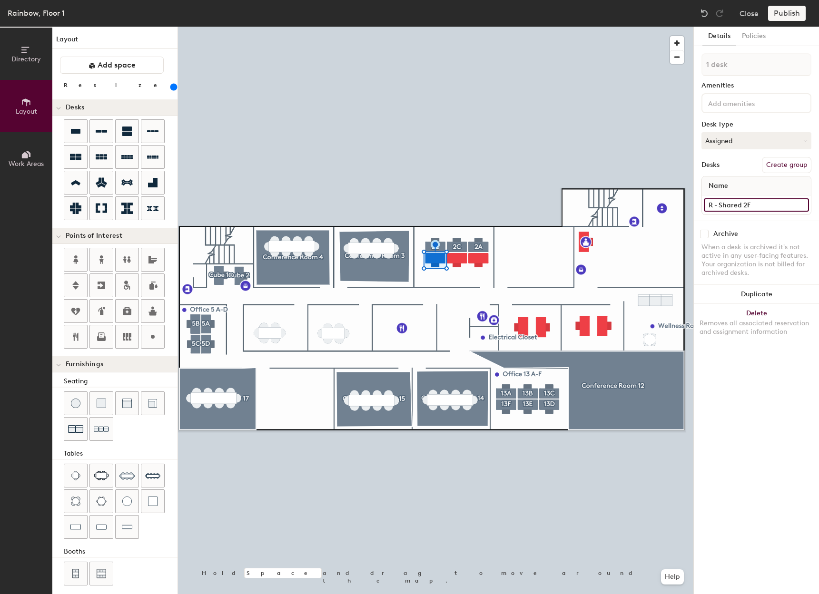
type input "R - Shared 2F"
click at [788, 167] on button "Create group" at bounding box center [786, 165] width 49 height 16
click at [689, 64] on div "Directory Layout Work Areas Layout Add space Resize Desks Points of Interest Fu…" at bounding box center [409, 311] width 819 height 568
type input "2F"
click at [790, 167] on button "Create group" at bounding box center [786, 165] width 49 height 16
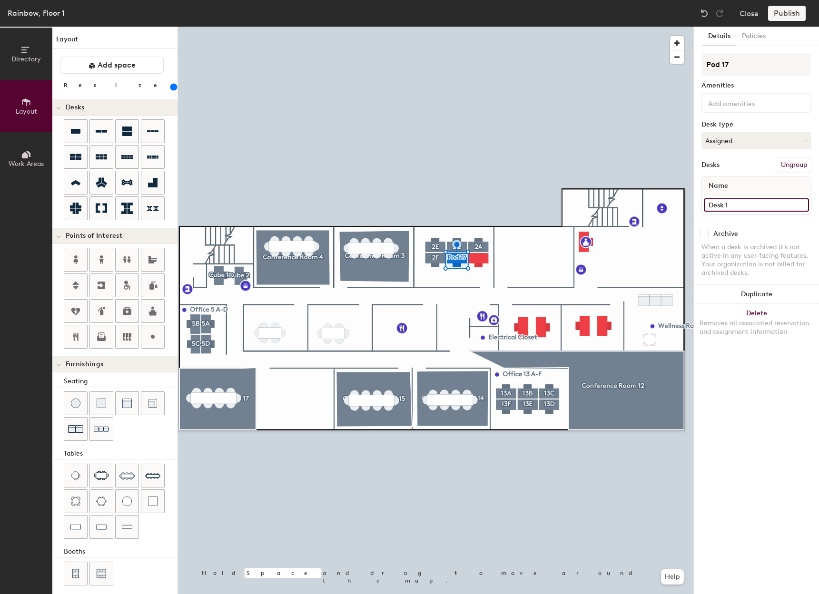
drag, startPoint x: 762, startPoint y: 206, endPoint x: 700, endPoint y: 218, distance: 62.6
click at [700, 218] on div "Details Policies Pod 17 Amenities Desk Type Assigned Desks Ungroup Name Desk 1 …" at bounding box center [756, 311] width 125 height 568
type input "r"
type input "R - Shared 2D"
drag, startPoint x: 754, startPoint y: 62, endPoint x: 670, endPoint y: 61, distance: 83.8
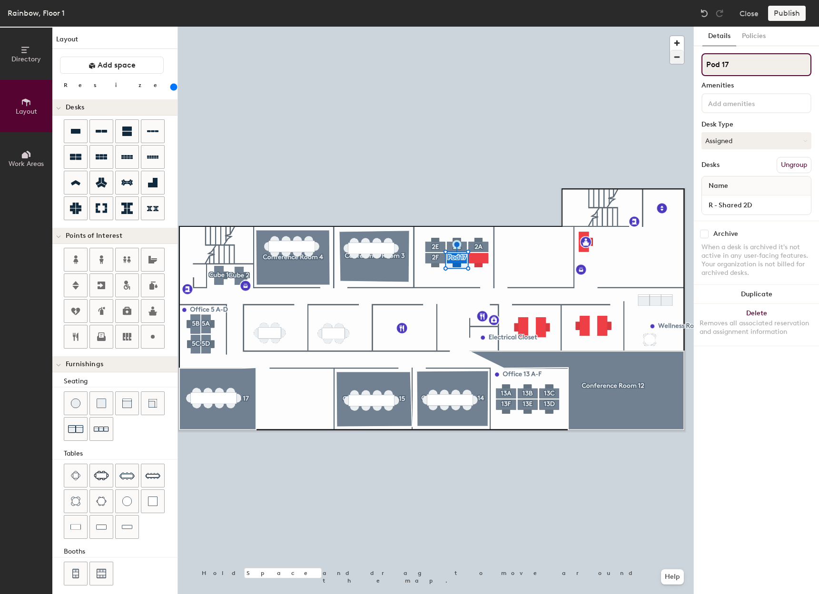
click at [670, 61] on div "Directory Layout Work Areas Layout Add space Resize Desks Points of Interest Fu…" at bounding box center [409, 311] width 819 height 568
type input "2D"
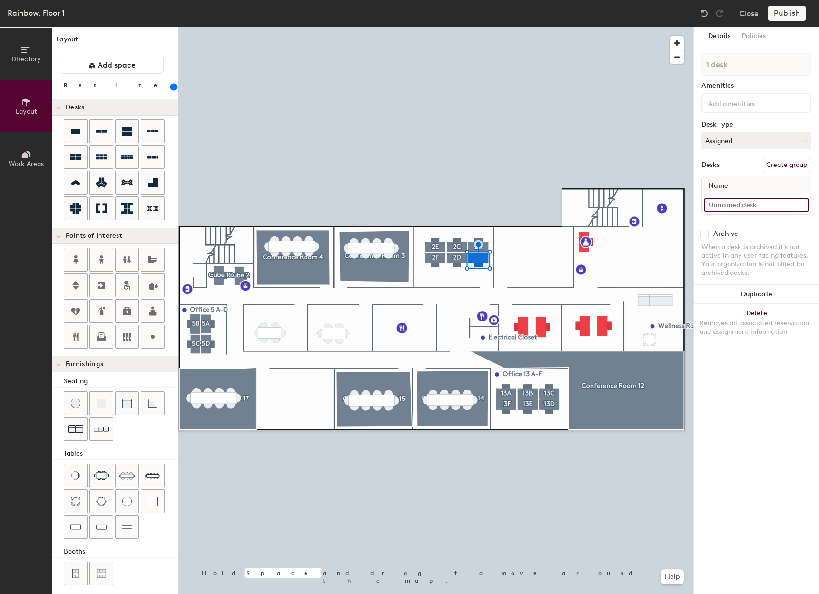
click at [763, 207] on input at bounding box center [756, 204] width 105 height 13
type input "R - Shared 2B"
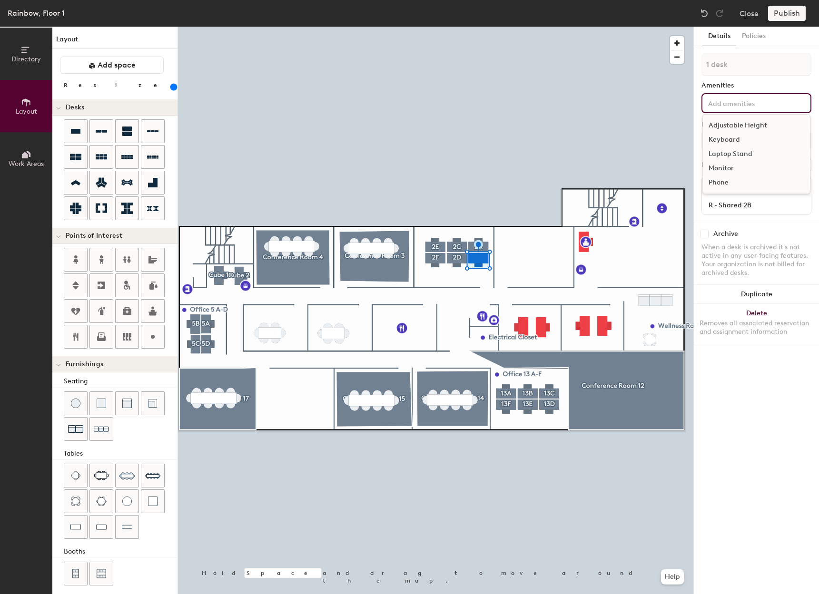
click at [778, 103] on input at bounding box center [749, 102] width 86 height 11
click at [804, 251] on div "When a desk is archived it's not active in any user-facing features. Your organ…" at bounding box center [756, 260] width 110 height 34
click at [799, 159] on button "Create group" at bounding box center [786, 165] width 49 height 16
drag, startPoint x: 735, startPoint y: 64, endPoint x: 675, endPoint y: 60, distance: 60.0
click at [675, 60] on div "Directory Layout Work Areas Layout Add space Resize Desks Points of Interest Fu…" at bounding box center [409, 311] width 819 height 568
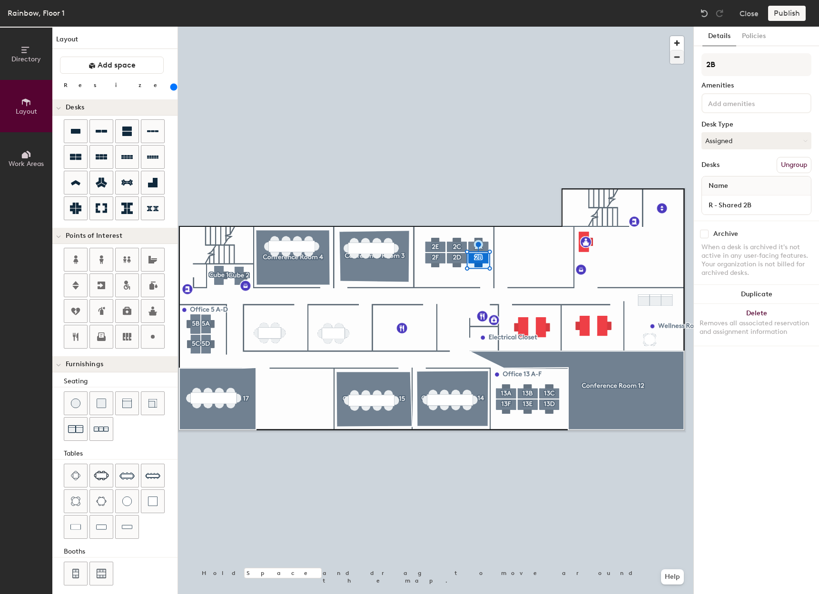
type input "2B"
click at [495, 27] on div at bounding box center [435, 27] width 515 height 0
click at [770, 315] on button "Delete Removes all associated reservation and assignment information" at bounding box center [756, 325] width 125 height 42
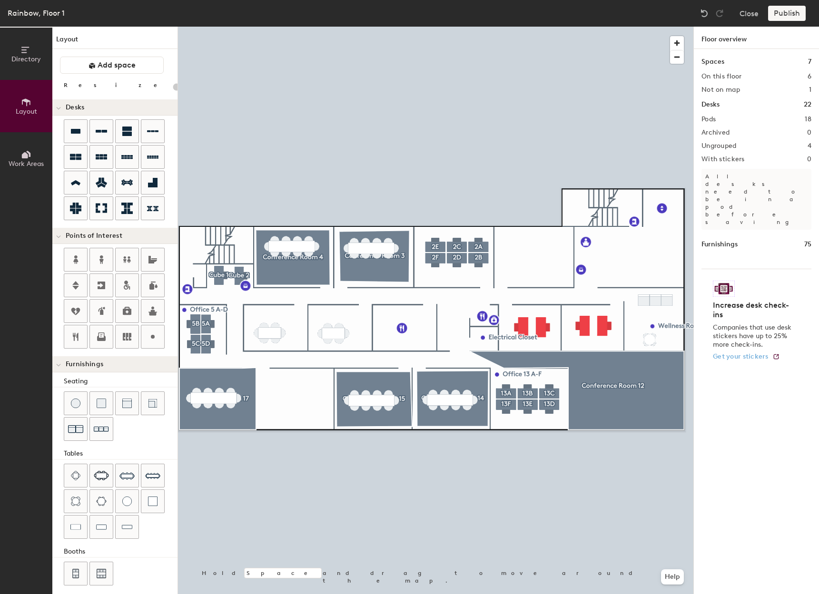
type input "240"
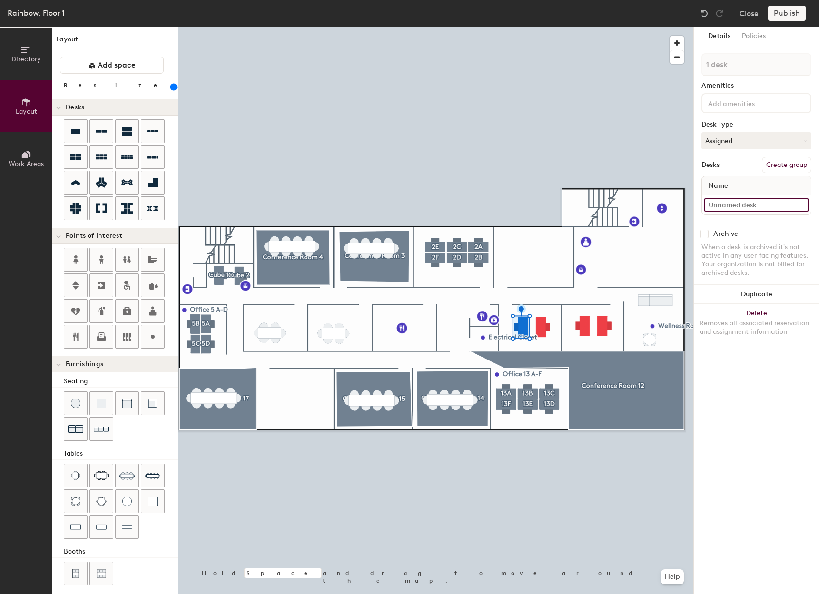
click at [737, 208] on input at bounding box center [756, 204] width 105 height 13
type input "R - Shared 9A"
click at [781, 162] on button "Create group" at bounding box center [786, 165] width 49 height 16
click at [676, 71] on div "Directory Layout Work Areas Layout Add space Resize Desks Points of Interest Fu…" at bounding box center [409, 311] width 819 height 568
type input "9A"
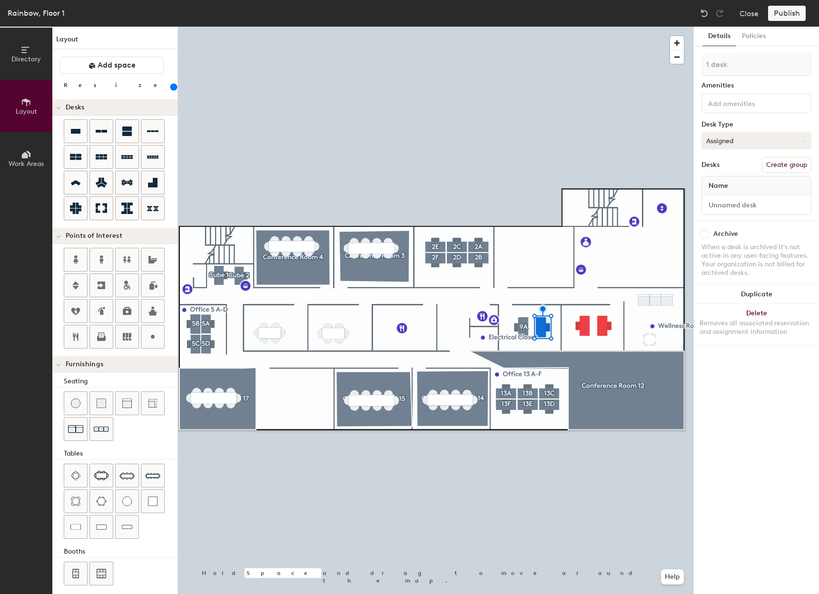
click at [726, 138] on button "Assigned" at bounding box center [756, 140] width 110 height 17
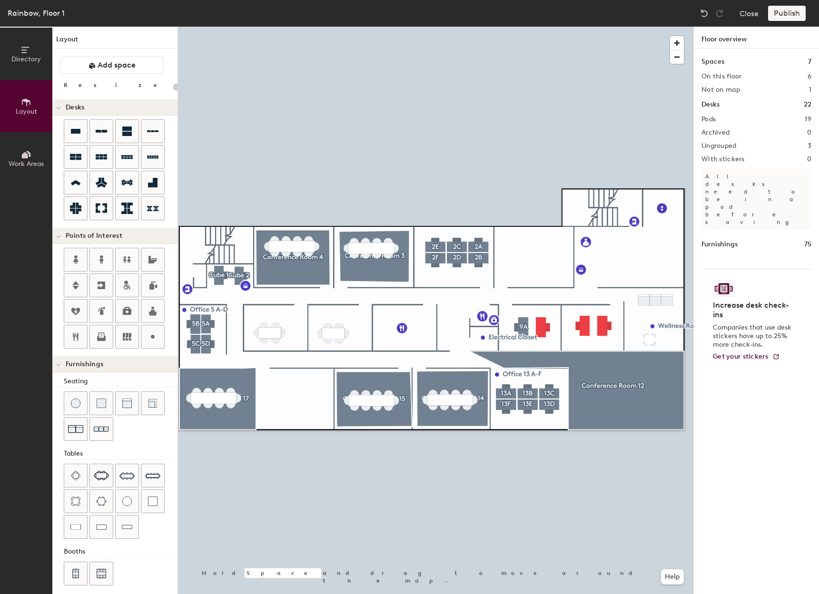
click at [711, 114] on div "Spaces 7 On this floor 6 Not on map 1 Desks 22 Pods 19 Archived 0 Ungrouped 3 W…" at bounding box center [756, 333] width 125 height 568
type input "240"
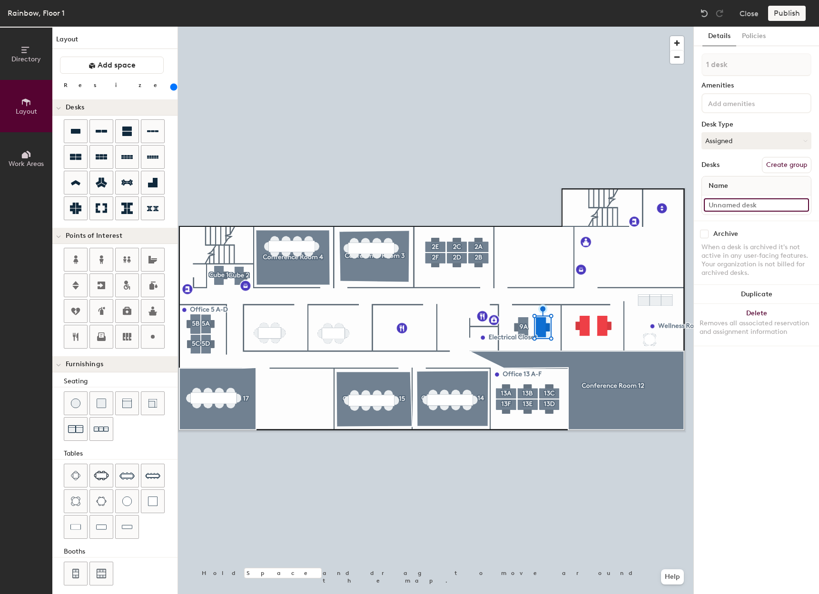
click at [731, 203] on input at bounding box center [756, 204] width 105 height 13
click at [721, 207] on input "R - shared 9B" at bounding box center [756, 204] width 105 height 13
type input "R - Shared 9B"
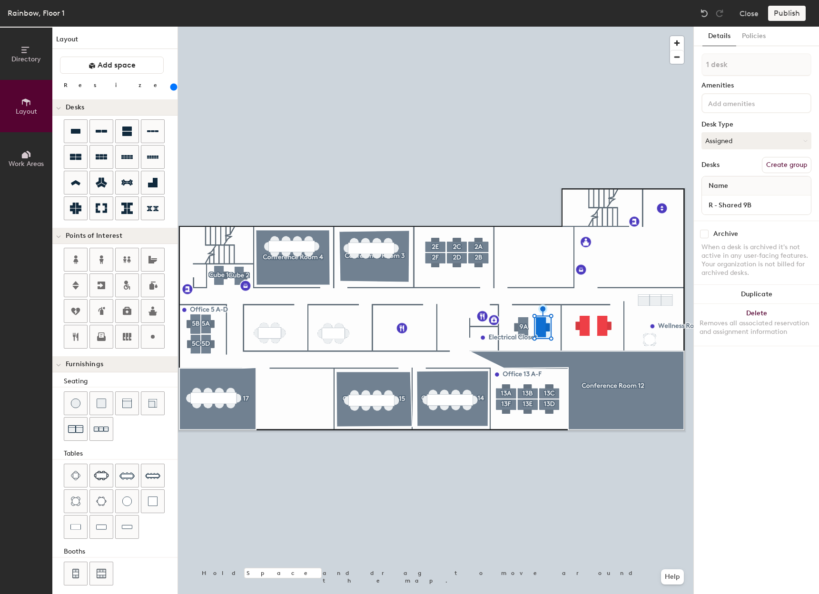
click at [794, 165] on button "Create group" at bounding box center [786, 165] width 49 height 16
drag, startPoint x: 710, startPoint y: 61, endPoint x: 677, endPoint y: 61, distance: 33.3
click at [676, 60] on div "Directory Layout Work Areas Layout Add space Resize Desks Points of Interest Fu…" at bounding box center [409, 311] width 819 height 568
type input "S"
type input "9B"
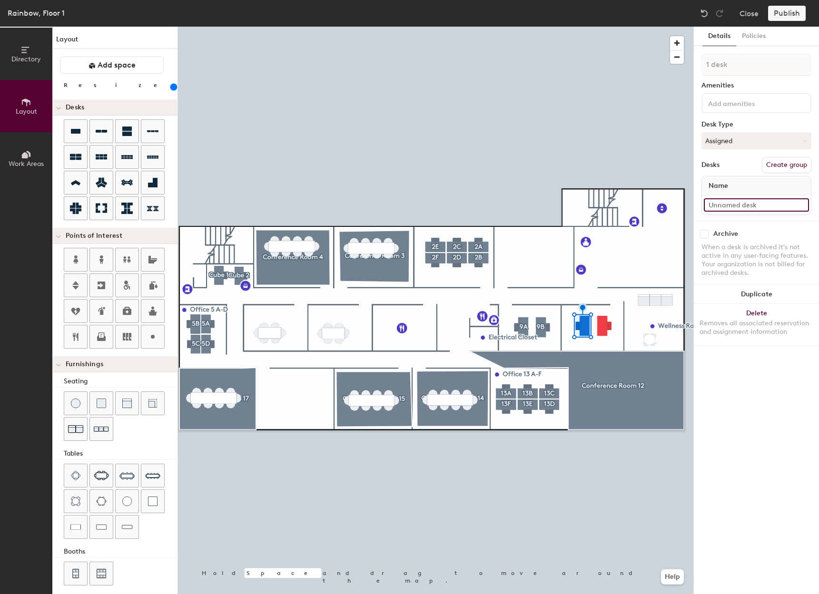
click at [715, 210] on input at bounding box center [756, 204] width 105 height 13
type input "R - Shared 10A"
click at [778, 167] on button "Create group" at bounding box center [786, 165] width 49 height 16
click at [676, 76] on div "Directory Layout Work Areas Layout Add space Resize Desks Points of Interest Fu…" at bounding box center [409, 311] width 819 height 568
type input "10A"
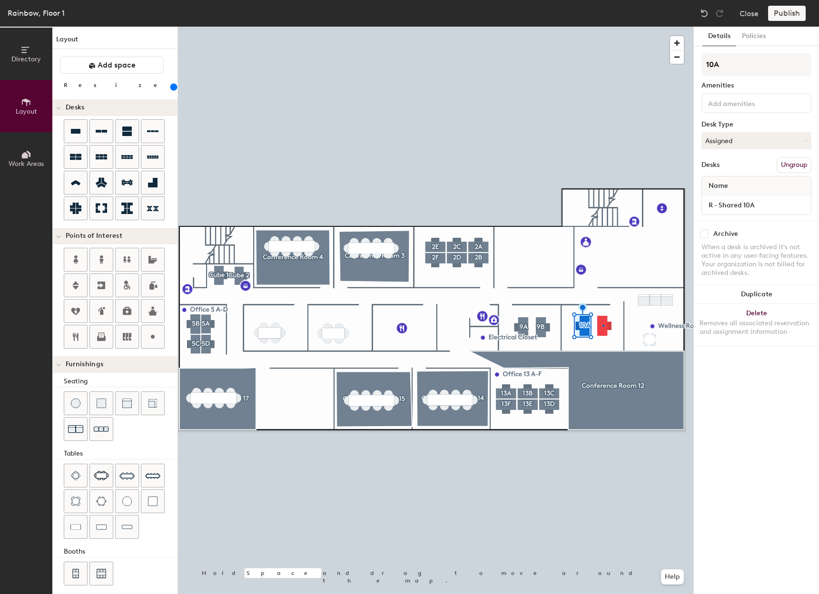
drag, startPoint x: 745, startPoint y: 63, endPoint x: 697, endPoint y: 71, distance: 48.7
click at [603, 27] on div at bounding box center [435, 27] width 515 height 0
click at [734, 207] on input at bounding box center [756, 204] width 105 height 13
type input "R - Shared 10B"
click at [797, 163] on button "Create group" at bounding box center [786, 165] width 49 height 16
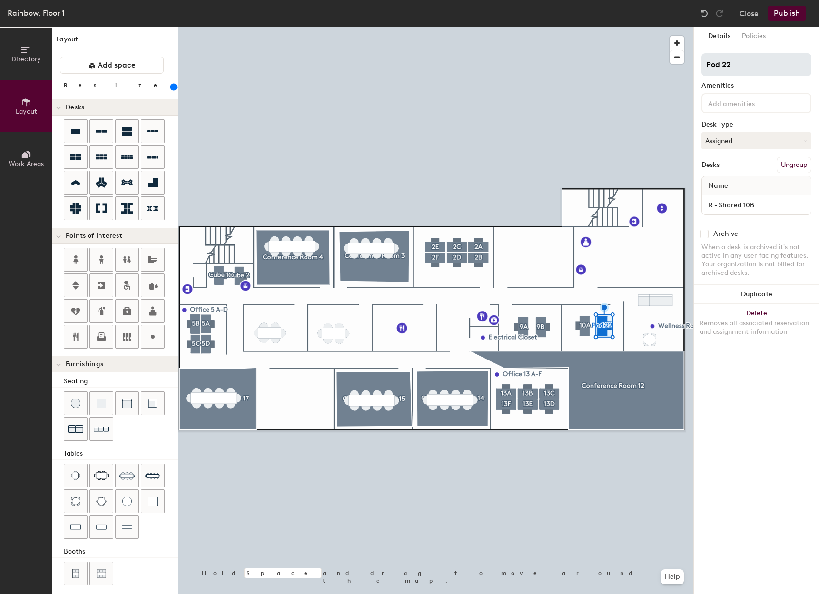
drag, startPoint x: 748, startPoint y: 60, endPoint x: 709, endPoint y: 69, distance: 39.0
click at [709, 69] on input "Pod 22" at bounding box center [756, 64] width 110 height 23
type input "P"
type input "10B"
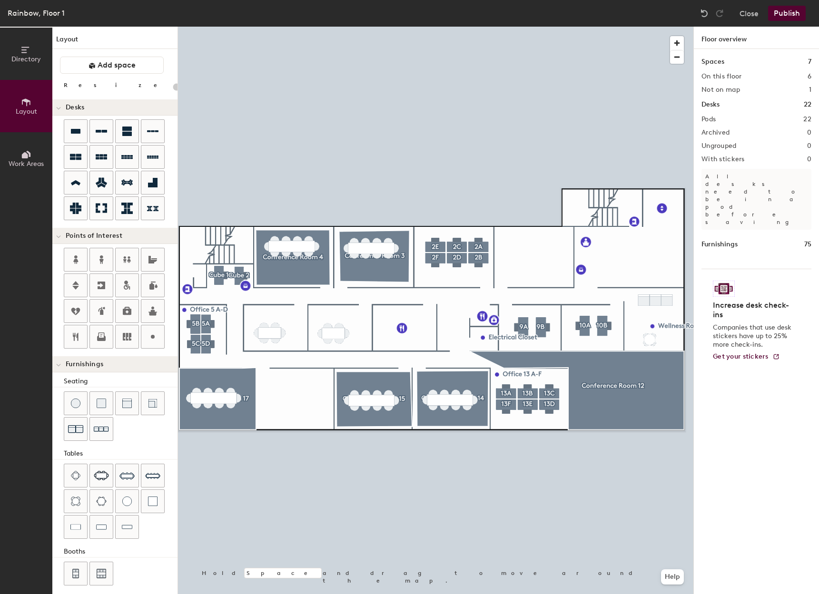
click at [793, 16] on button "Publish" at bounding box center [787, 13] width 38 height 15
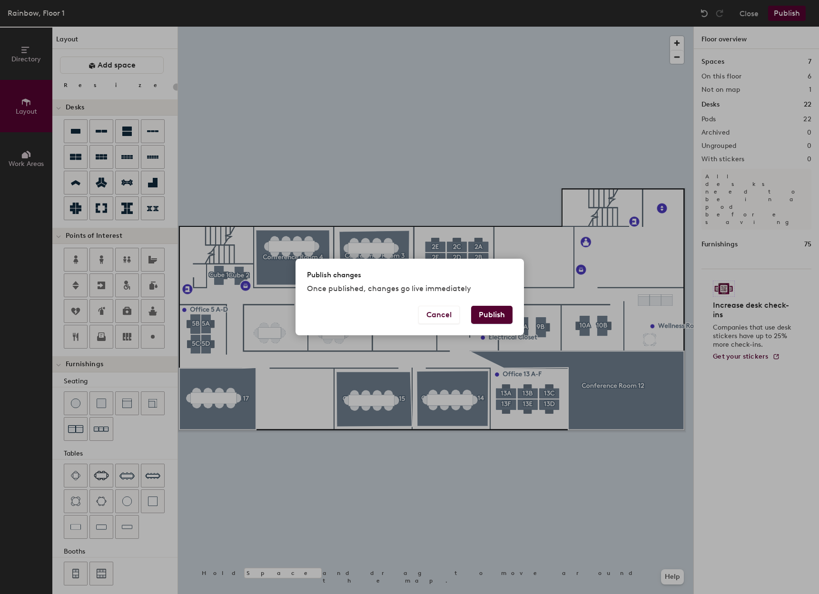
click at [502, 315] on button "Publish" at bounding box center [491, 315] width 41 height 18
type input "20"
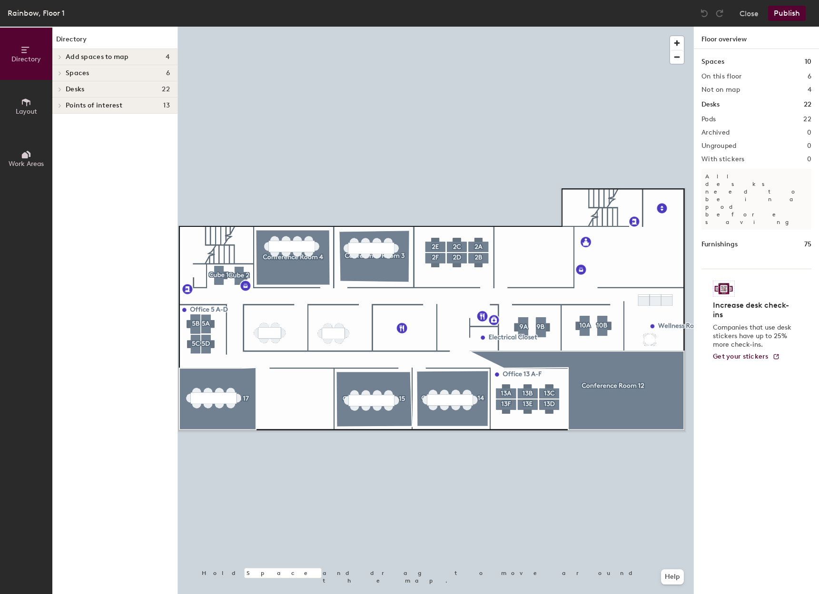
click at [112, 55] on span "Add spaces to map" at bounding box center [97, 57] width 63 height 8
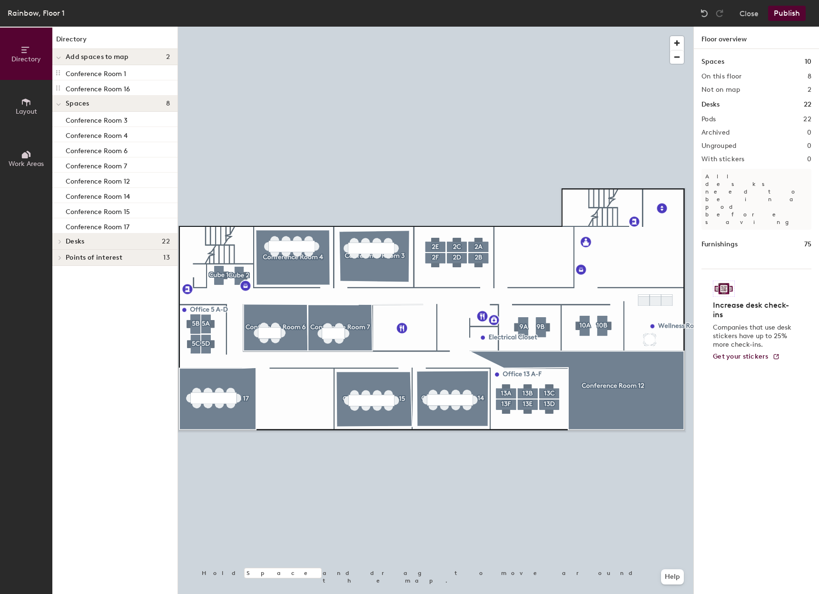
click at [783, 11] on button "Publish" at bounding box center [787, 13] width 38 height 15
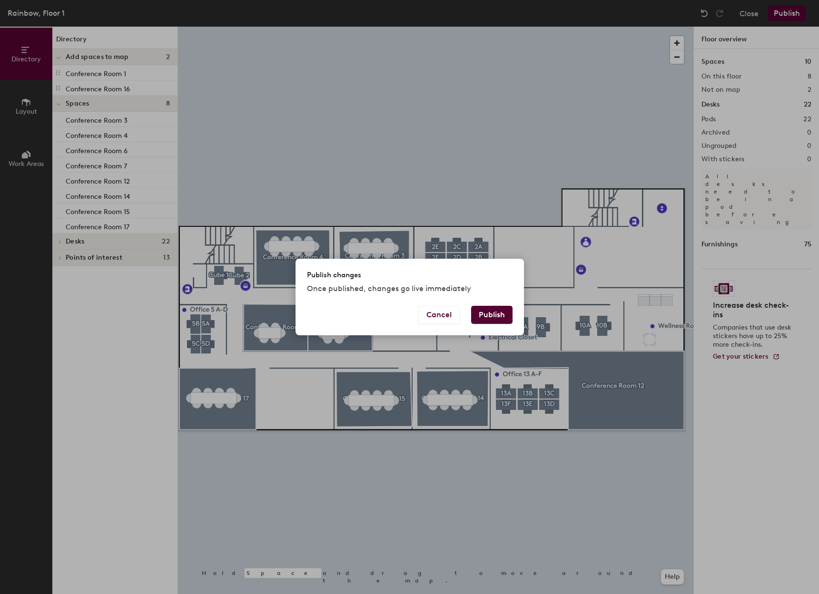
click at [489, 315] on button "Publish" at bounding box center [491, 315] width 41 height 18
